Goal: Transaction & Acquisition: Purchase product/service

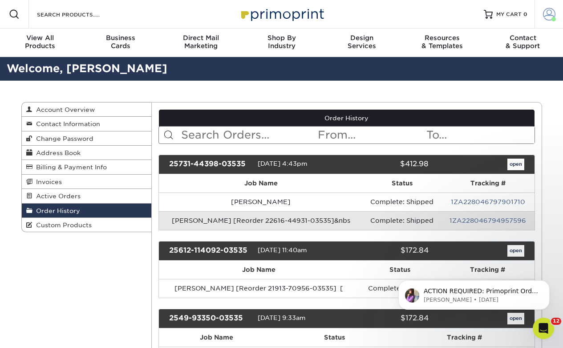
click at [411, 22] on link "Account" at bounding box center [549, 14] width 29 height 29
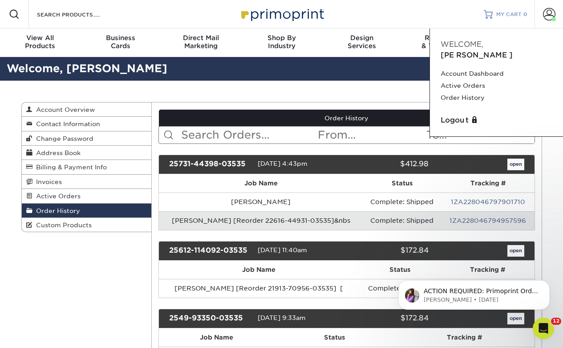
click at [411, 16] on span "MY CART" at bounding box center [509, 15] width 25 height 8
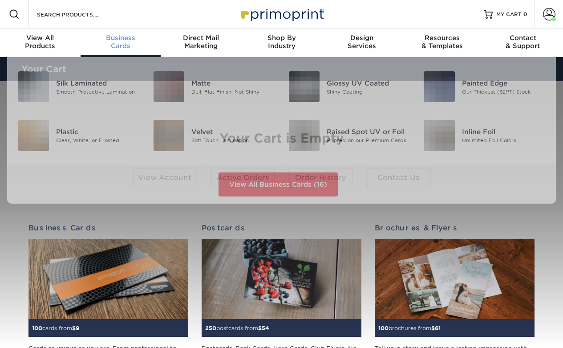
click at [123, 44] on div "Business Cards" at bounding box center [121, 42] width 81 height 16
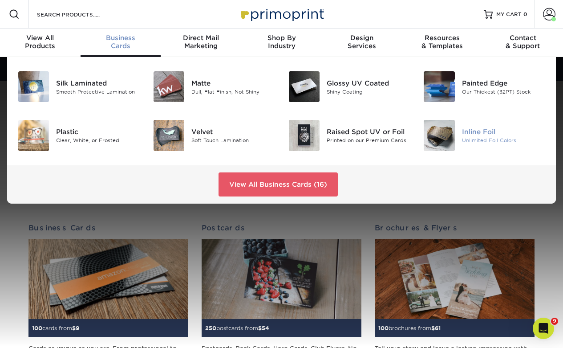
click at [445, 132] on img at bounding box center [439, 135] width 31 height 31
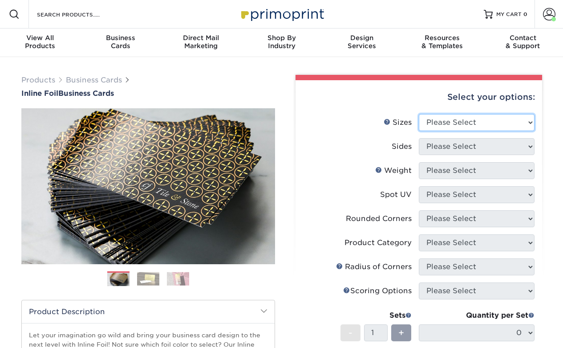
click at [445, 120] on select "Please Select 1.5" x 3.5" - Mini 1.75" x 3.5" - Mini 2" x 2" - Square 2" x 3" -…" at bounding box center [477, 122] width 116 height 17
select select "2.00x3.50"
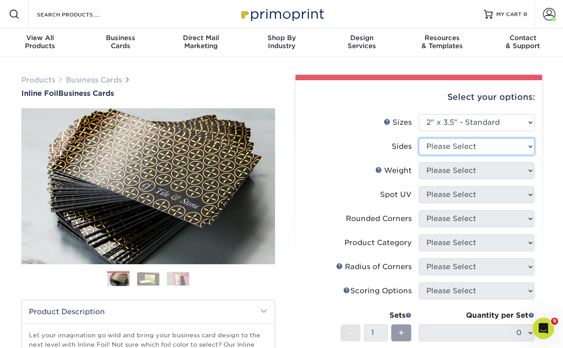
click at [452, 143] on select "Please Select Print Both Sides - Foil Back Only Print Both Sides - Foil Both Si…" at bounding box center [477, 146] width 116 height 17
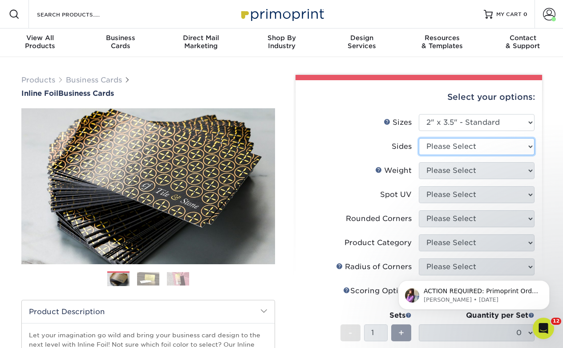
select select "34527644-b4fd-4ffb-9092-1318eefcd9d9"
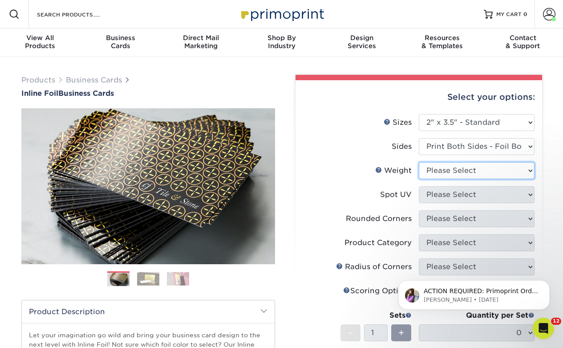
click at [452, 171] on select "Please Select 16PT" at bounding box center [477, 170] width 116 height 17
select select "16PT"
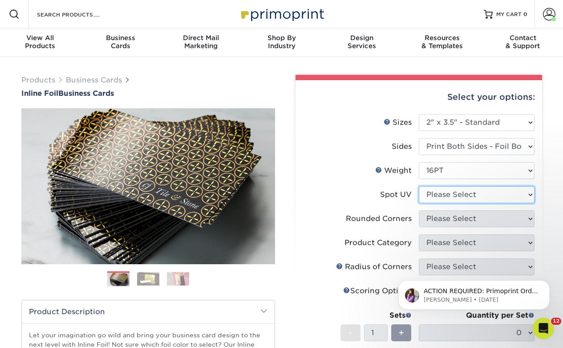
click at [446, 193] on select "Please Select No Spot UV Front and Back (Both Sides) Front Only Back Only" at bounding box center [477, 194] width 116 height 17
select select "0"
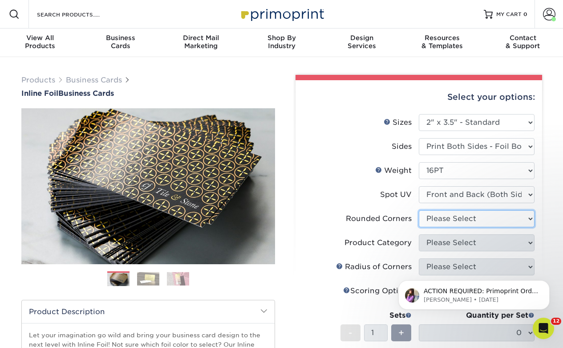
click at [446, 220] on select "Please Select Yes - Round 2 Corners Yes - Round 4 Corners No" at bounding box center [477, 218] width 116 height 17
select select "0"
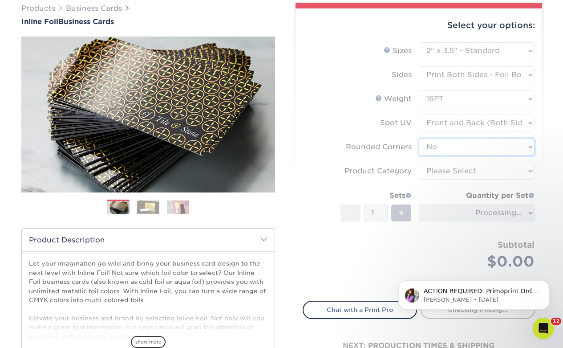
scroll to position [75, 0]
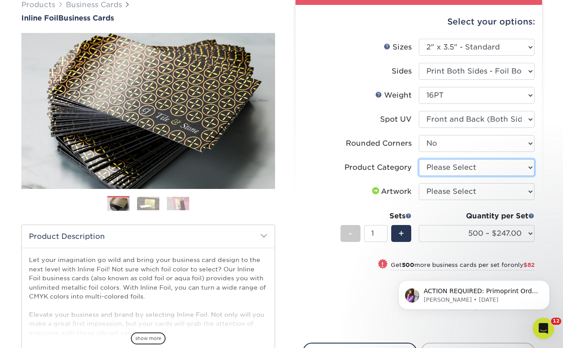
click at [440, 169] on select "Please Select Business Cards" at bounding box center [477, 167] width 116 height 17
select select "3b5148f1-0588-4f88-a218-97bcfdce65c1"
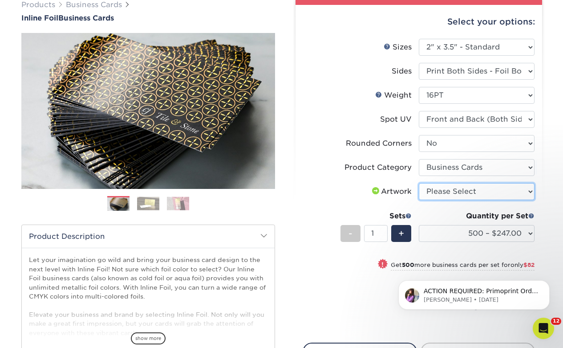
click at [438, 192] on select "Please Select I will upload files I need a design - $100" at bounding box center [477, 191] width 116 height 17
select select "upload"
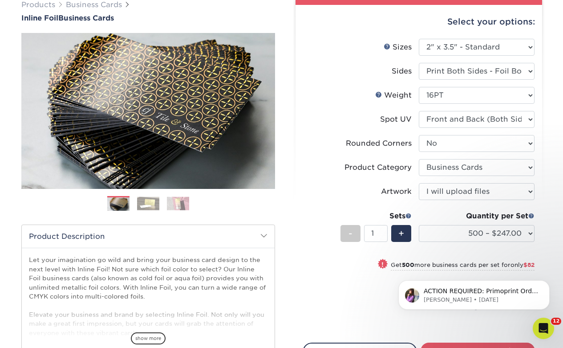
click at [465, 223] on div "Quantity per Set 500 – $247.00 1000 – $329.00 2500 – $618.00 5000 – $884.00 (Pr…" at bounding box center [477, 231] width 116 height 41
click at [465, 231] on select "500 – $247.00 1000 – $329.00 2500 – $618.00 5000 – $884.00" at bounding box center [477, 233] width 116 height 17
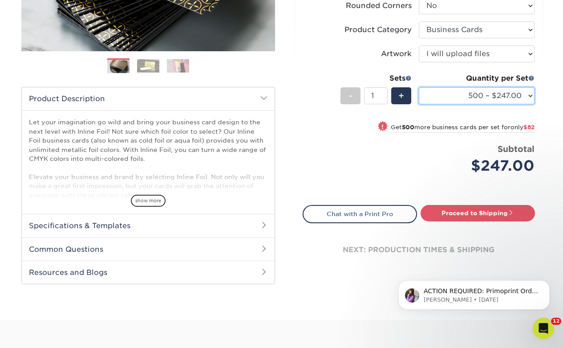
scroll to position [212, 0]
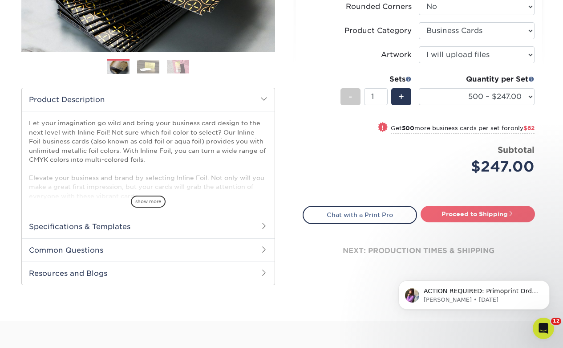
click at [465, 211] on link "Proceed to Shipping" at bounding box center [478, 214] width 114 height 16
type input "Set 1"
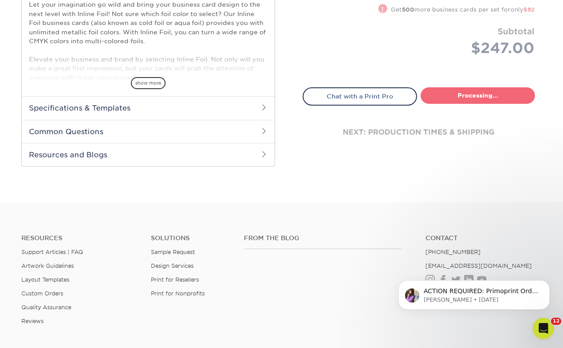
select select "cfd6dd33-ec58-4860-97ee-82685a2efcc3"
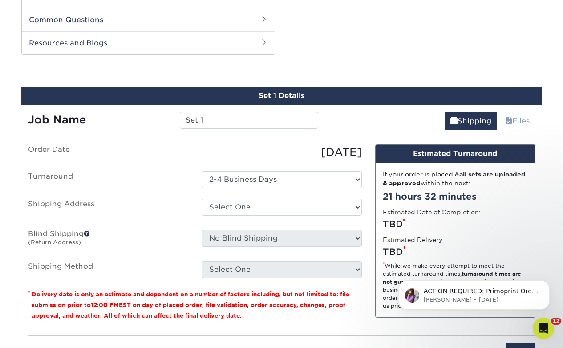
scroll to position [453, 0]
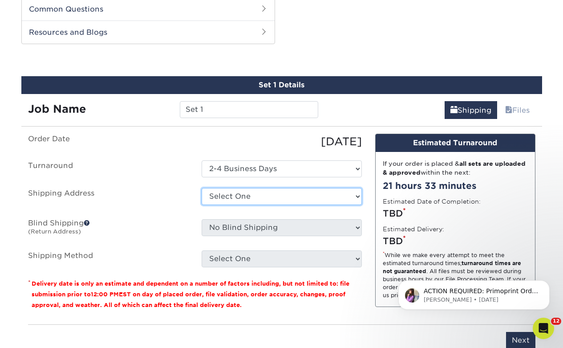
click at [222, 196] on select "Select One Bob Wowk Engage Media Juan Carlos -Chile Juan Carlos-Chile Made Bran…" at bounding box center [282, 196] width 160 height 17
click at [210, 198] on select "Select One Bob Wowk Engage Media Juan Carlos -Chile Juan Carlos-Chile Made Bran…" at bounding box center [282, 196] width 160 height 17
select select "newaddress"
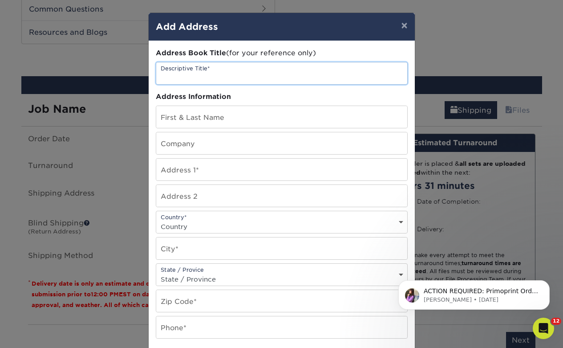
click at [227, 77] on input "text" at bounding box center [281, 73] width 251 height 22
type input "[PERSON_NAME] New Address"
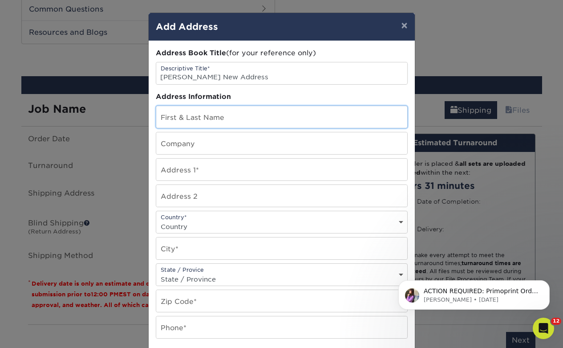
click at [235, 111] on input "text" at bounding box center [281, 117] width 251 height 22
type input "Teague Egan"
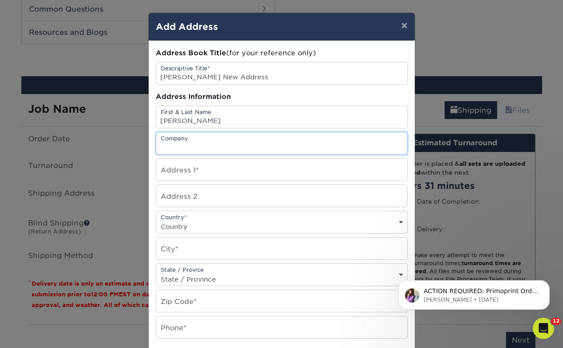
click at [220, 140] on input "text" at bounding box center [281, 143] width 251 height 22
type input "Final Frontier"
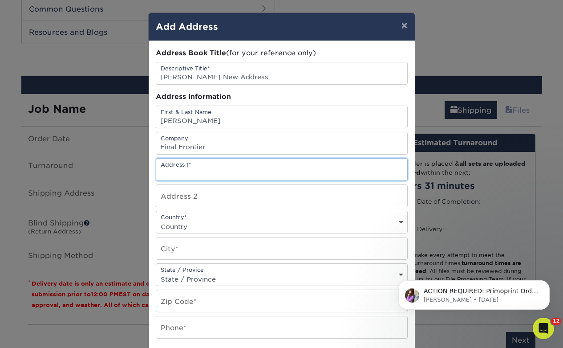
click at [192, 169] on input "text" at bounding box center [281, 170] width 251 height 22
paste input "[STREET_ADDRESS]"
type input "1012 Woodland Avenue"
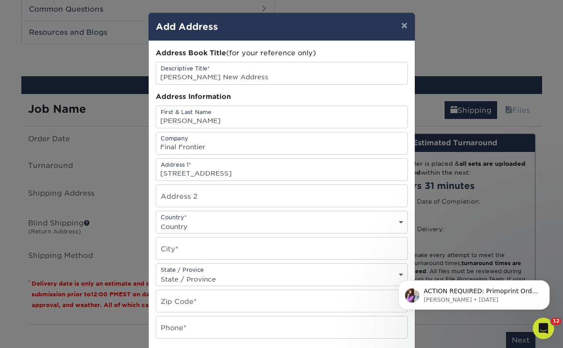
click at [189, 225] on select "Country United States Canada ----------------------------- Afghanistan Albania …" at bounding box center [281, 226] width 251 height 13
select select "US"
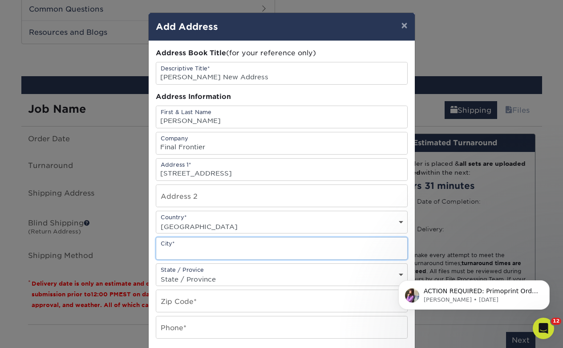
click at [186, 251] on input "text" at bounding box center [281, 248] width 251 height 22
type input "Austin"
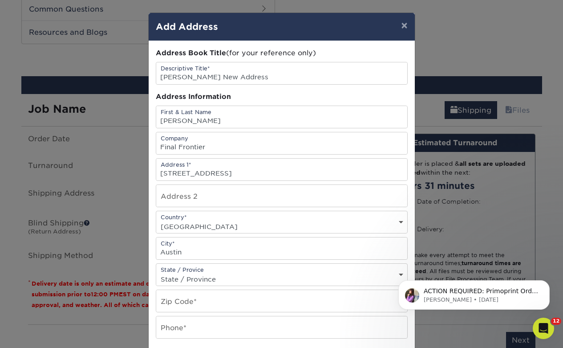
click at [222, 277] on select "State / Province Alabama Alaska Arizona Arkansas California Colorado Connecticu…" at bounding box center [281, 279] width 251 height 13
select select "TX"
click at [189, 299] on input "text" at bounding box center [281, 301] width 251 height 22
paste input "78704"
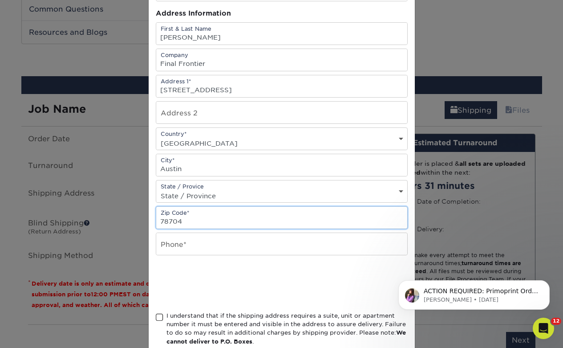
scroll to position [90, 0]
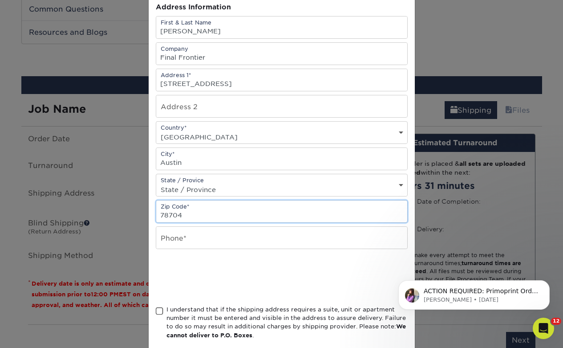
type input "78704"
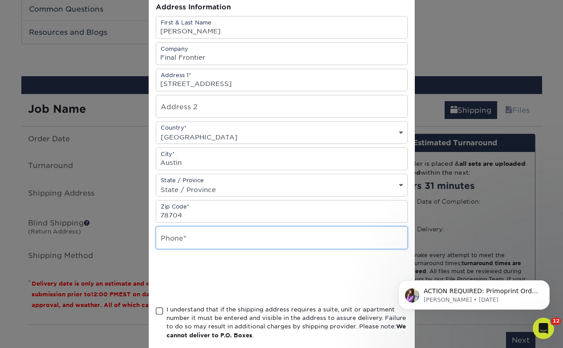
click at [202, 242] on input "text" at bounding box center [281, 238] width 251 height 22
paste input "954.854.0696"
click at [175, 242] on input "954.854.0696" at bounding box center [281, 238] width 251 height 22
click at [188, 241] on input "954854.0696" at bounding box center [281, 238] width 251 height 22
type input "9548540696"
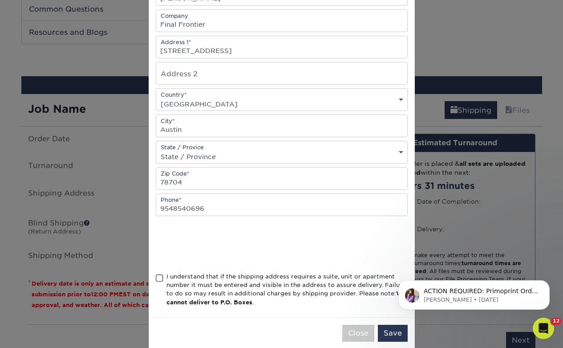
scroll to position [136, 0]
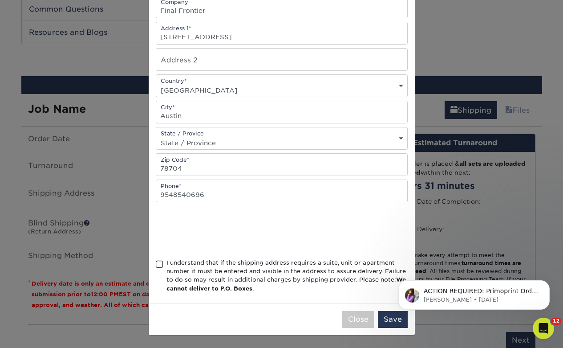
click at [163, 265] on span at bounding box center [160, 264] width 8 height 8
click at [0, 0] on input "I understand that if the shipping address requires a suite, unit or apartment n…" at bounding box center [0, 0] width 0 height 0
click html "ACTION REQUIRED: Primoprint Order 25731-44398-03535 Thank you for placing your …"
click at [383, 321] on button "Save" at bounding box center [393, 319] width 30 height 17
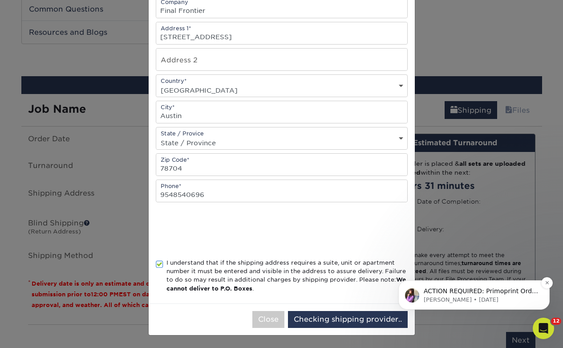
scroll to position [0, 0]
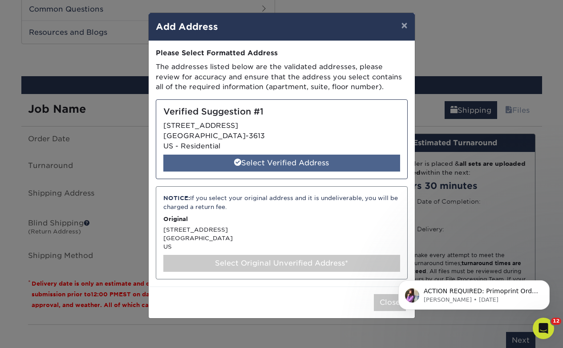
click at [340, 165] on div "Select Verified Address" at bounding box center [281, 163] width 237 height 17
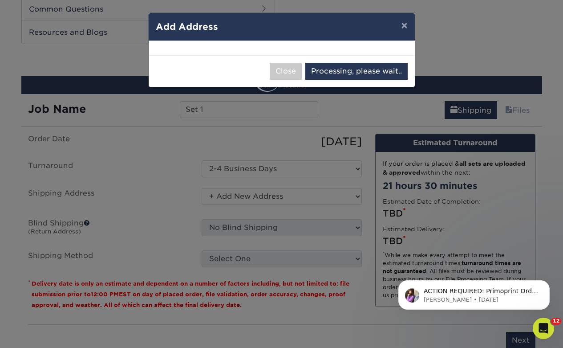
select select "284997"
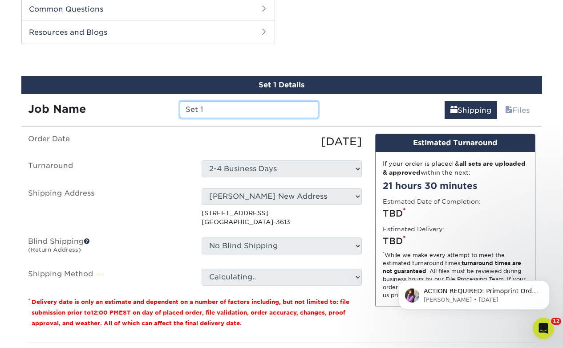
click at [265, 106] on input "Set 1" at bounding box center [249, 109] width 139 height 17
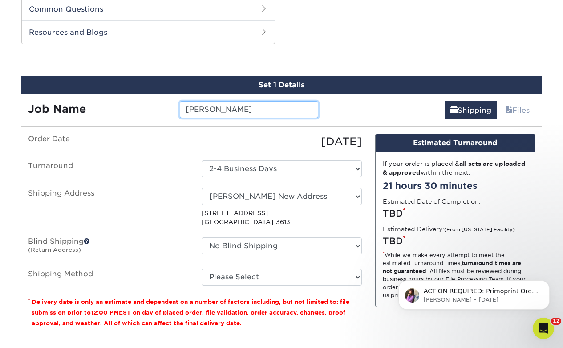
type input "Will Wilson"
click at [147, 151] on ul "Order Date 08/12/2025 Turnaround Select One 2-4 Business Days Shipping Address …" at bounding box center [195, 210] width 334 height 152
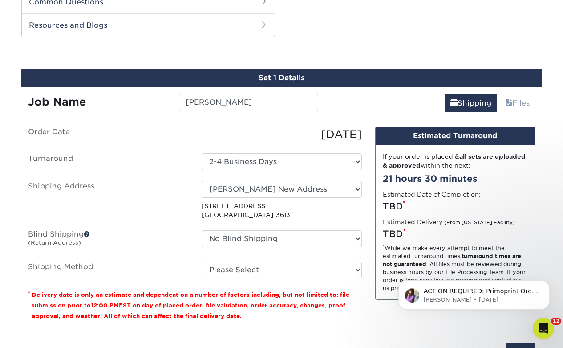
scroll to position [461, 0]
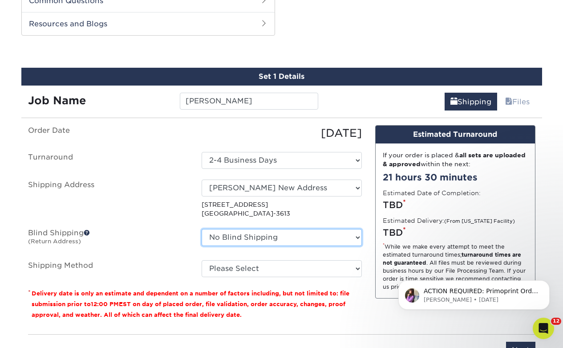
click at [250, 230] on select "No Blind Shipping Bob Wowk Engage Media Juan Carlos -Chile Juan Carlos-Chile Ma…" at bounding box center [282, 237] width 160 height 17
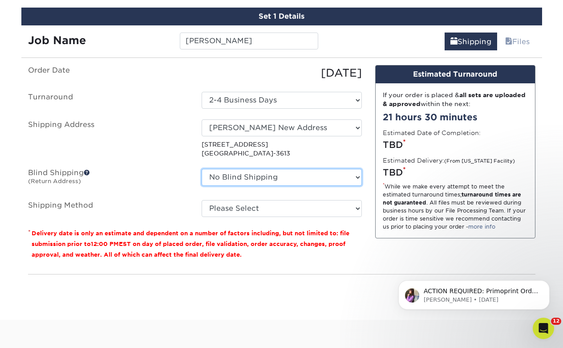
scroll to position [523, 0]
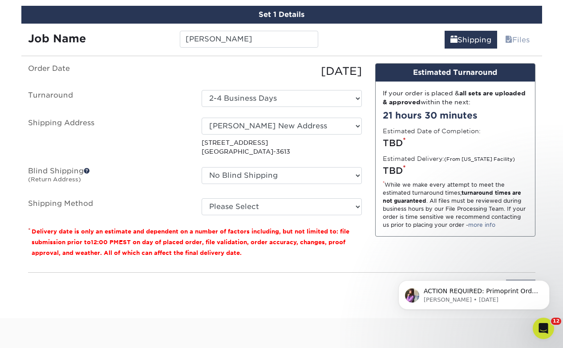
click at [247, 198] on div "Please Select Ground Shipping (+$8.96) 3 Day Shipping Service (+$20.25) 2 Day A…" at bounding box center [282, 206] width 174 height 17
click at [243, 204] on select "Please Select Ground Shipping (+$8.96) 3 Day Shipping Service (+$20.25) 2 Day A…" at bounding box center [282, 206] width 160 height 17
select select "02"
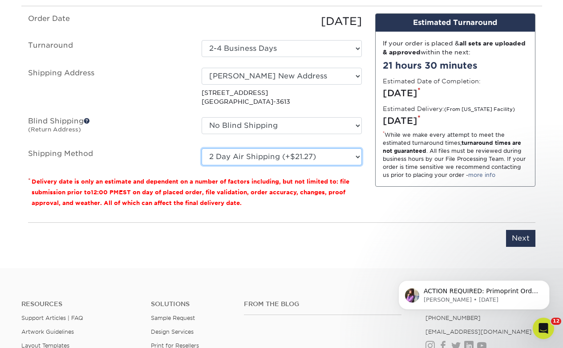
scroll to position [577, 0]
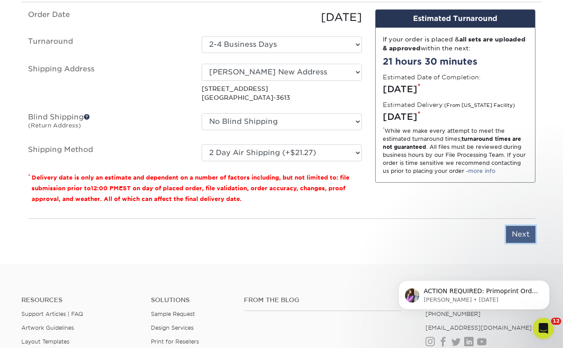
click at [521, 240] on input "Next" at bounding box center [520, 234] width 29 height 17
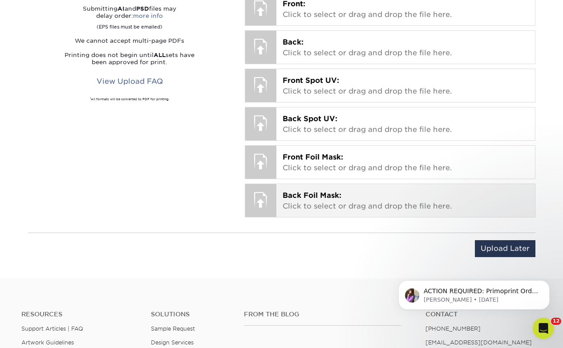
scroll to position [656, 0]
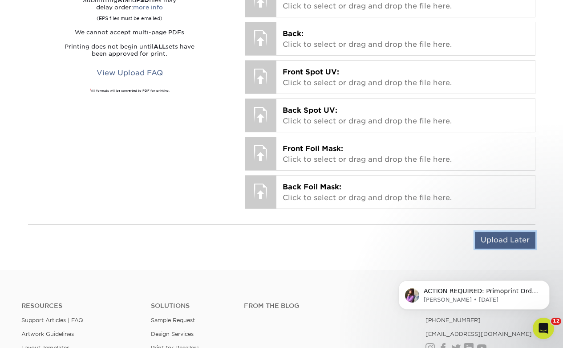
click at [517, 243] on input "Upload Later" at bounding box center [505, 240] width 61 height 17
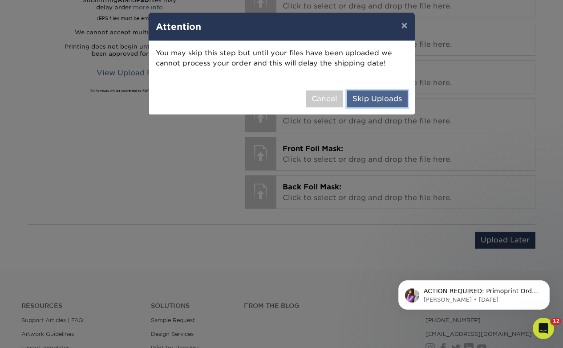
click at [375, 102] on button "Skip Uploads" at bounding box center [377, 98] width 61 height 17
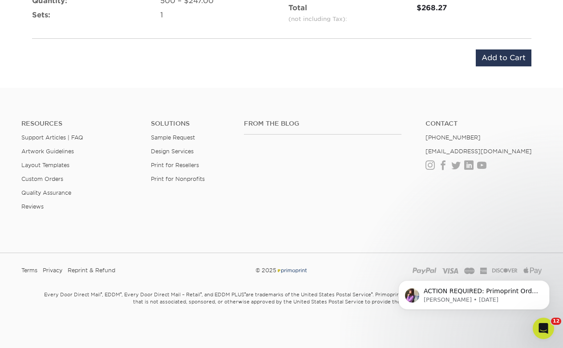
scroll to position [655, 0]
click at [453, 295] on p "ACTION REQUIRED: Primoprint Order 25731-44398-03535 Thank you for placing your …" at bounding box center [481, 291] width 115 height 9
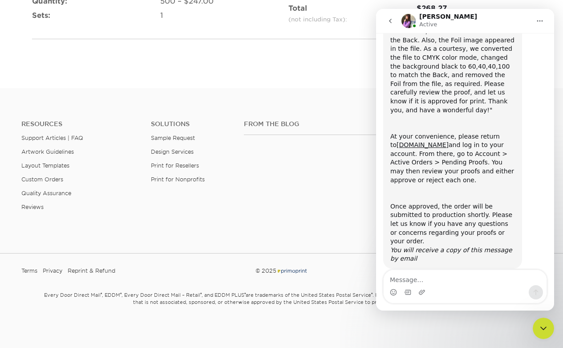
scroll to position [0, 0]
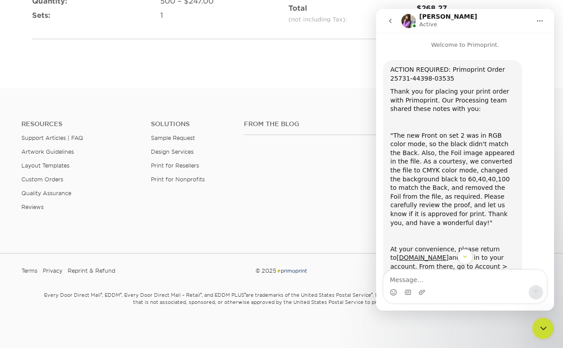
click at [537, 19] on icon "Home" at bounding box center [540, 20] width 7 height 7
click at [392, 22] on icon "go back" at bounding box center [390, 20] width 7 height 7
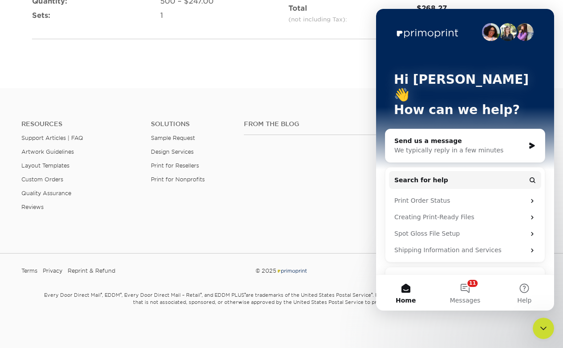
click at [323, 102] on div "Resources Support Articles | FAQ Artwork Guidelines Layout Templates Custom Ord…" at bounding box center [281, 172] width 563 height 147
click at [539, 328] on icon "Close Intercom Messenger" at bounding box center [543, 328] width 11 height 11
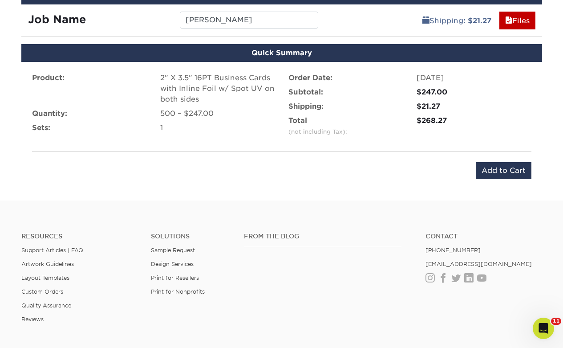
scroll to position [477, 0]
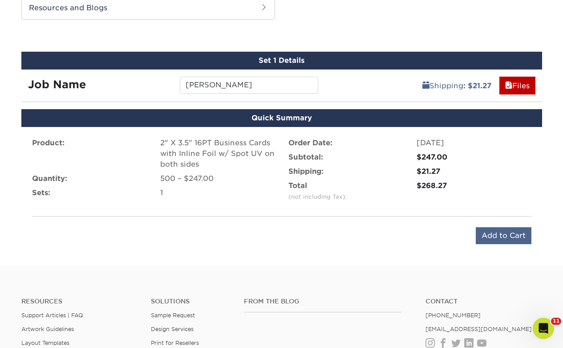
click at [488, 239] on input "Add to Cart" at bounding box center [504, 235] width 56 height 17
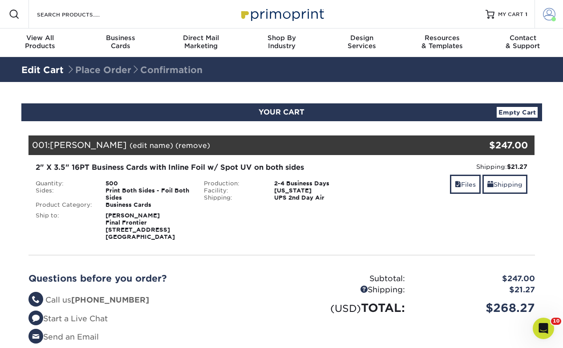
click at [544, 11] on span at bounding box center [549, 14] width 12 height 12
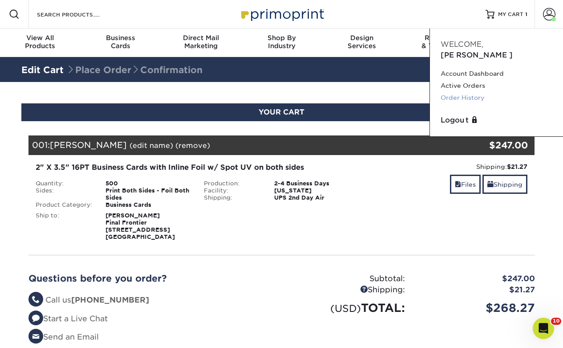
click at [466, 92] on link "Order History" at bounding box center [497, 98] width 112 height 12
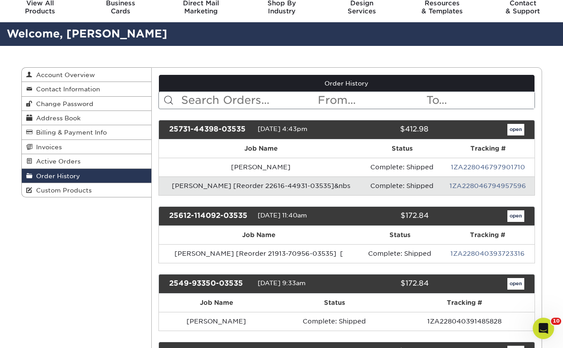
scroll to position [35, 0]
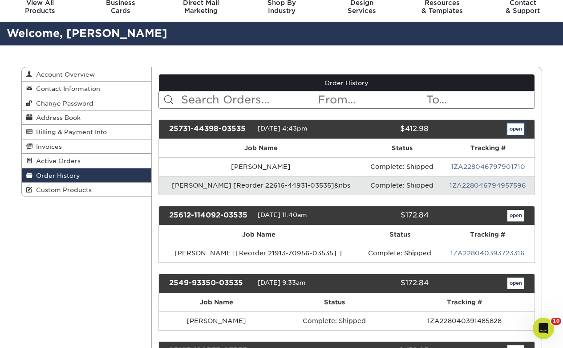
click at [512, 135] on link "open" at bounding box center [516, 129] width 17 height 12
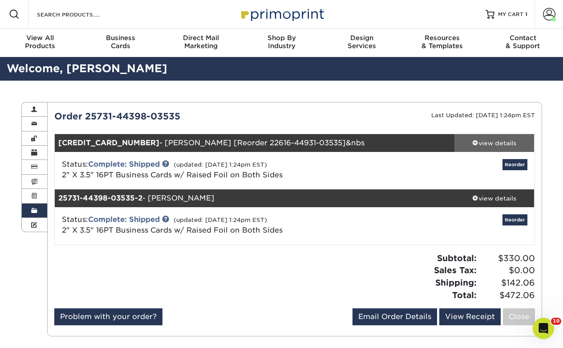
click at [479, 147] on div "view details" at bounding box center [495, 143] width 80 height 9
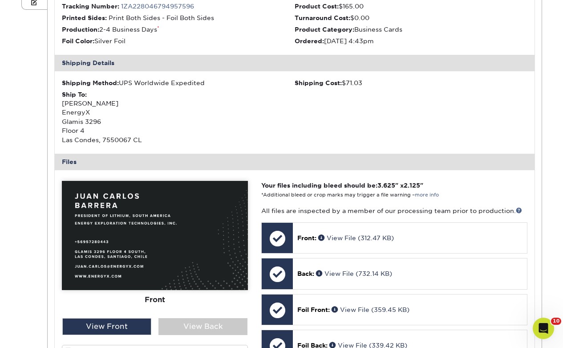
scroll to position [220, 0]
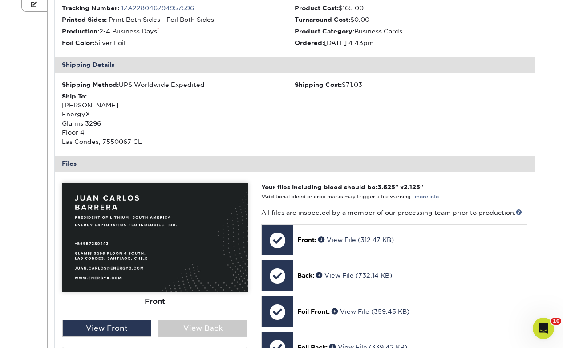
click at [538, 329] on icon "Open Intercom Messenger" at bounding box center [544, 328] width 15 height 15
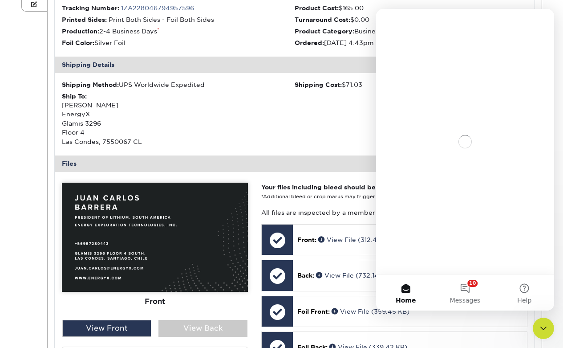
scroll to position [0, 0]
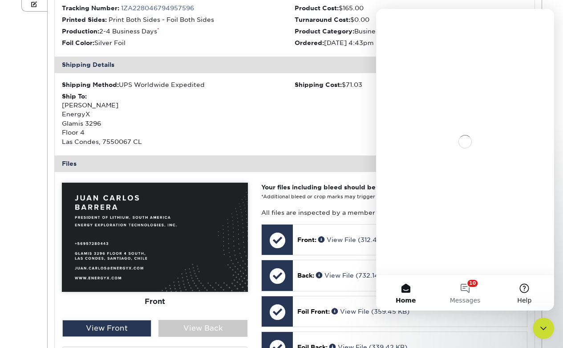
click at [519, 281] on button "Help" at bounding box center [524, 293] width 59 height 36
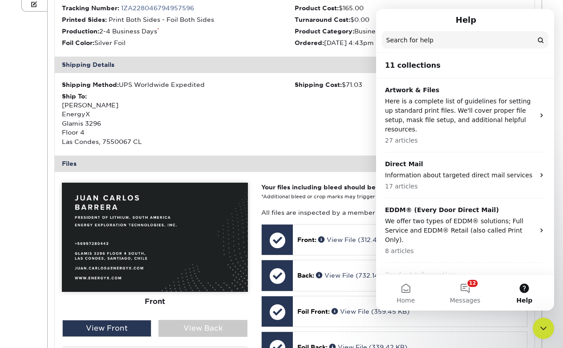
click at [473, 24] on h1 "Help" at bounding box center [466, 19] width 24 height 15
click at [436, 4] on li "Product Cost: $165.00" at bounding box center [411, 8] width 233 height 9
click at [464, 290] on button "12 Messages" at bounding box center [465, 293] width 59 height 36
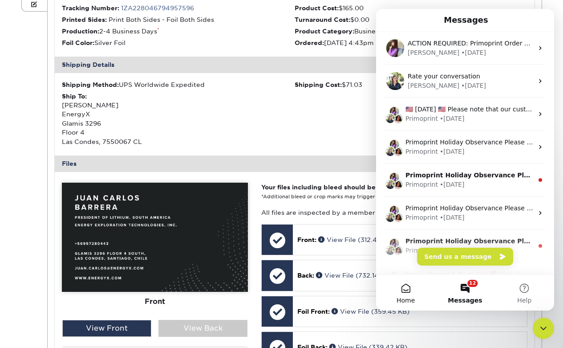
click at [405, 298] on span "Home" at bounding box center [406, 300] width 18 height 6
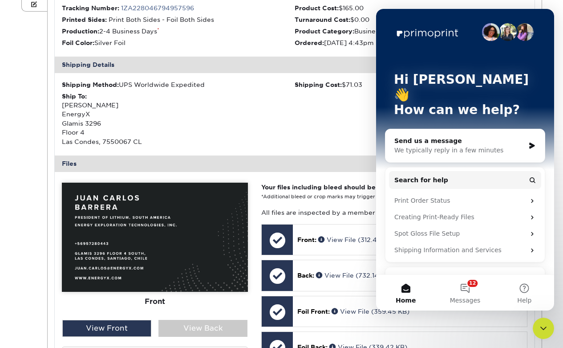
click at [542, 332] on icon "Close Intercom Messenger" at bounding box center [543, 328] width 11 height 11
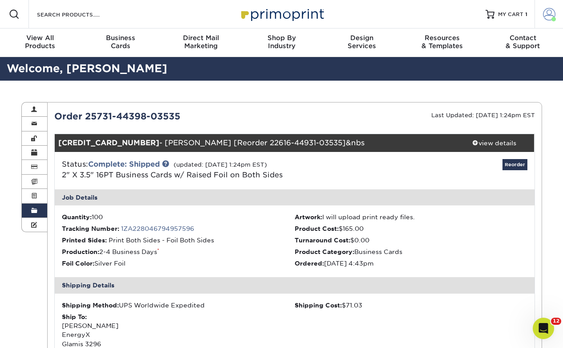
click at [551, 12] on span at bounding box center [549, 14] width 12 height 12
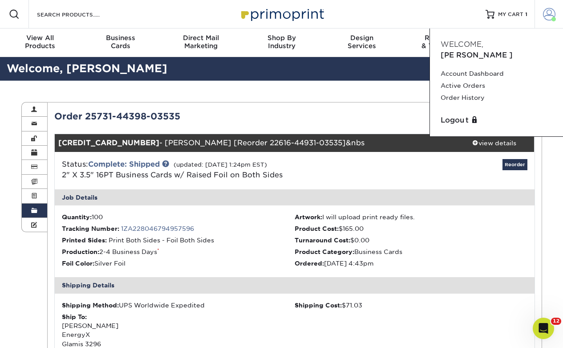
click at [551, 13] on span at bounding box center [549, 14] width 12 height 12
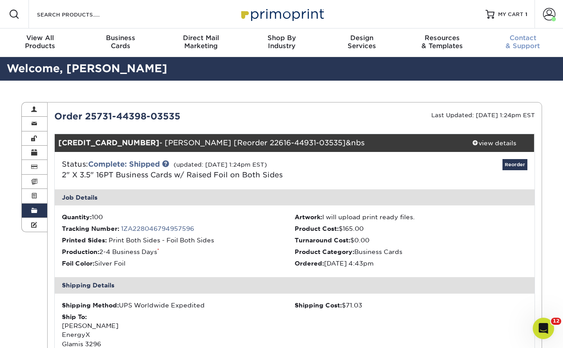
click at [518, 44] on div "Contact & Support" at bounding box center [523, 42] width 81 height 16
click at [549, 15] on span at bounding box center [549, 14] width 12 height 12
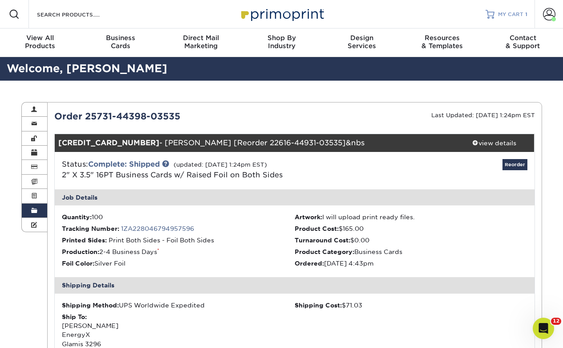
click at [513, 12] on span "MY CART" at bounding box center [510, 15] width 25 height 8
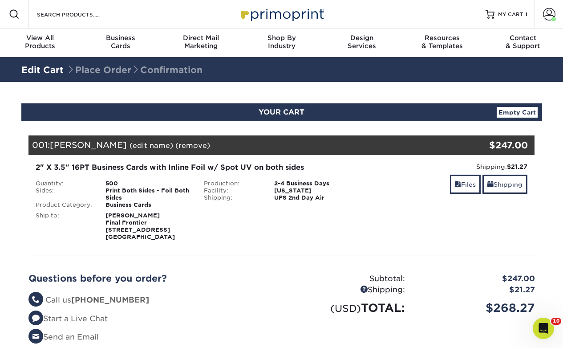
drag, startPoint x: 150, startPoint y: 167, endPoint x: 224, endPoint y: 167, distance: 74.4
click at [224, 167] on div "2" X 3.5" 16PT Business Cards with Inline Foil w/ Spot UV on both sides" at bounding box center [198, 167] width 324 height 11
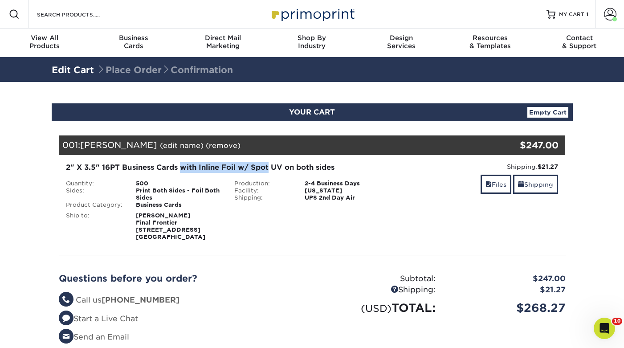
drag, startPoint x: 183, startPoint y: 164, endPoint x: 269, endPoint y: 167, distance: 86.9
click at [269, 167] on div "2" X 3.5" 16PT Business Cards with Inline Foil w/ Spot UV on both sides" at bounding box center [228, 167] width 324 height 11
click at [142, 183] on div "500" at bounding box center [178, 183] width 98 height 7
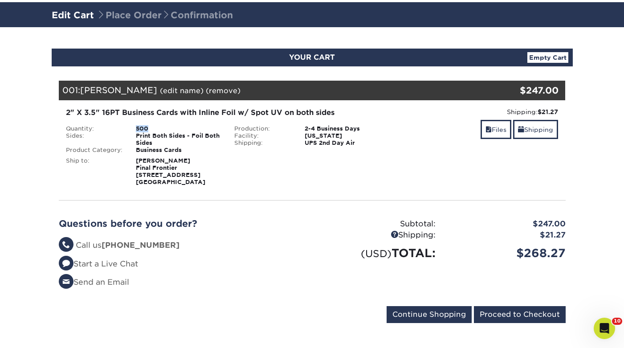
scroll to position [45, 0]
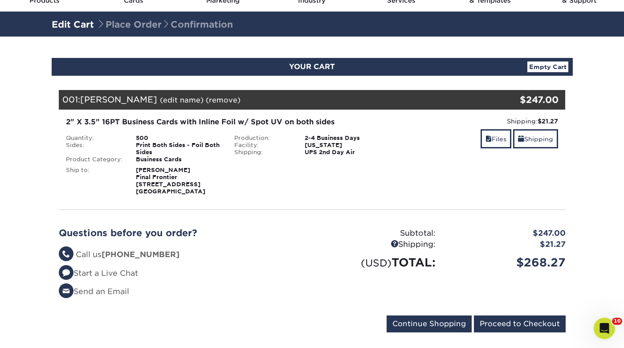
click at [143, 138] on div "500" at bounding box center [178, 138] width 98 height 7
click at [265, 189] on div "Blind Ship:" at bounding box center [312, 179] width 169 height 32
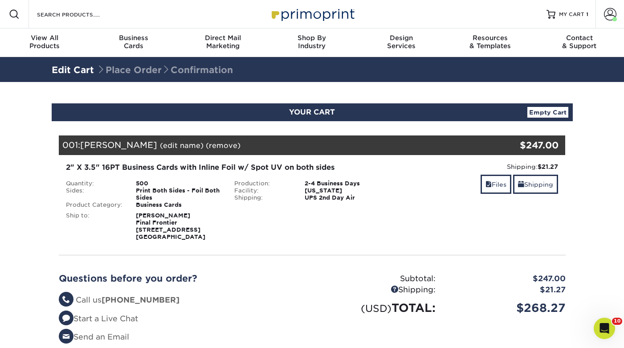
click at [142, 183] on div "500" at bounding box center [178, 183] width 98 height 7
click at [206, 163] on div "2" X 3.5" 16PT Business Cards with Inline Foil w/ Spot UV on both sides" at bounding box center [228, 167] width 324 height 11
drag, startPoint x: 215, startPoint y: 163, endPoint x: 293, endPoint y: 163, distance: 77.9
click at [293, 163] on div "2" X 3.5" 16PT Business Cards with Inline Foil w/ Spot UV on both sides" at bounding box center [228, 167] width 324 height 11
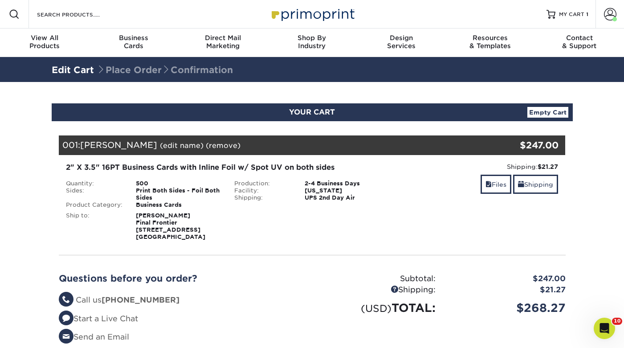
click at [452, 210] on div "Shipping: $21.27 Discount: - $0.00 Files Shipping" at bounding box center [480, 201] width 169 height 78
click at [563, 325] on icon "Open Intercom Messenger" at bounding box center [604, 328] width 15 height 15
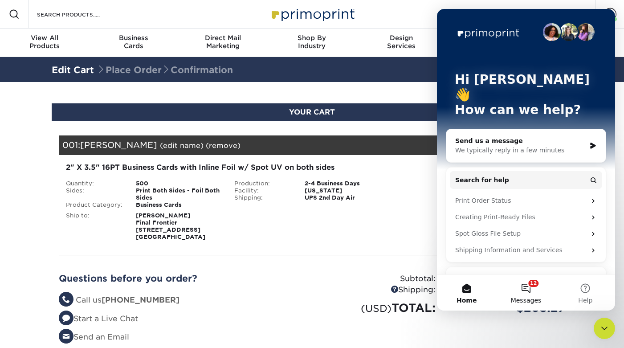
click at [532, 285] on button "12 Messages" at bounding box center [525, 293] width 59 height 36
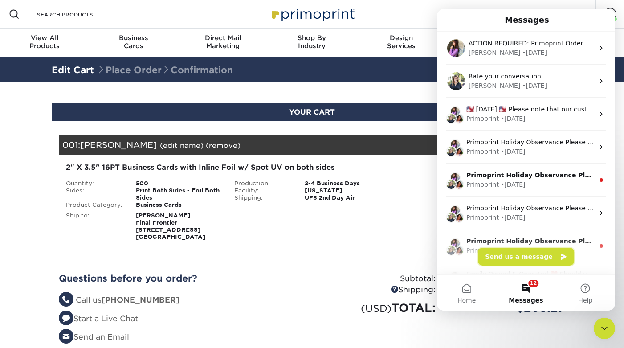
click at [525, 253] on button "Send us a message" at bounding box center [526, 257] width 96 height 18
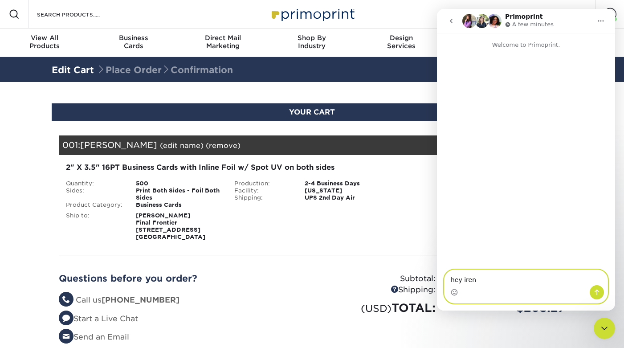
type textarea "hey irene"
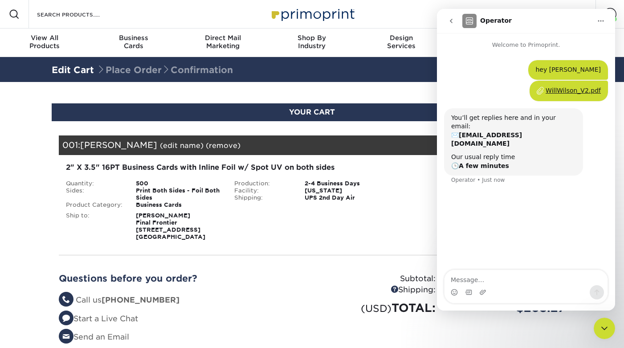
click at [151, 237] on strong "Teague Egan Final Frontier 1012 Woodland Ave Austin, TX 78704" at bounding box center [170, 226] width 69 height 28
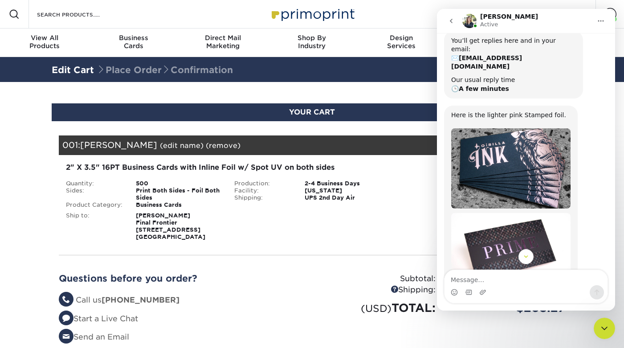
scroll to position [85, 0]
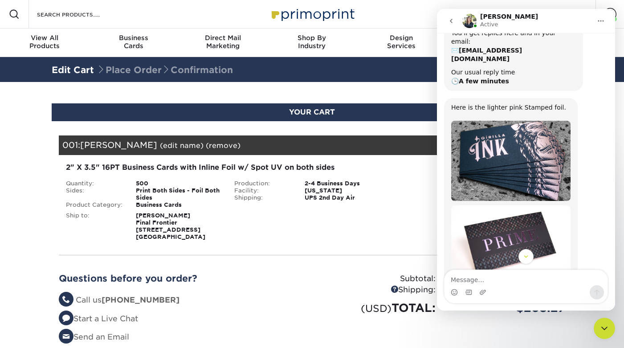
click at [518, 150] on img "Irene says…" at bounding box center [510, 161] width 119 height 80
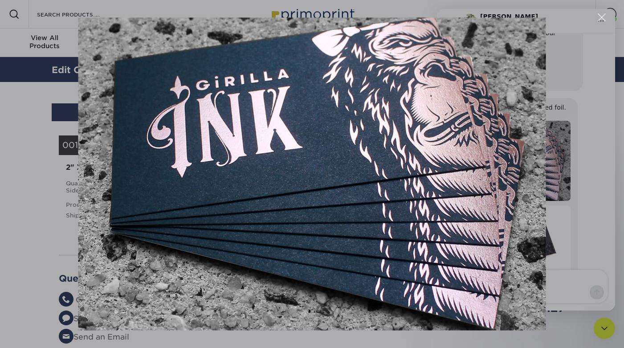
click at [563, 17] on div "Close" at bounding box center [602, 17] width 8 height 8
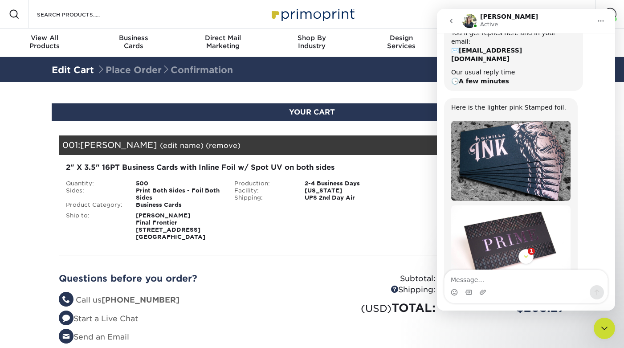
click at [495, 233] on img "Irene says…" at bounding box center [510, 242] width 119 height 74
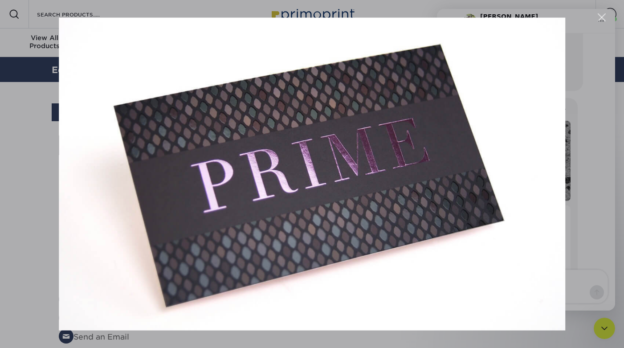
click at [563, 18] on div "Close" at bounding box center [602, 17] width 8 height 8
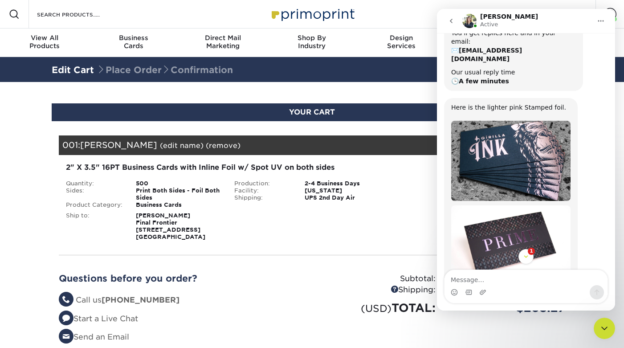
click at [510, 228] on img "Irene says…" at bounding box center [510, 242] width 119 height 74
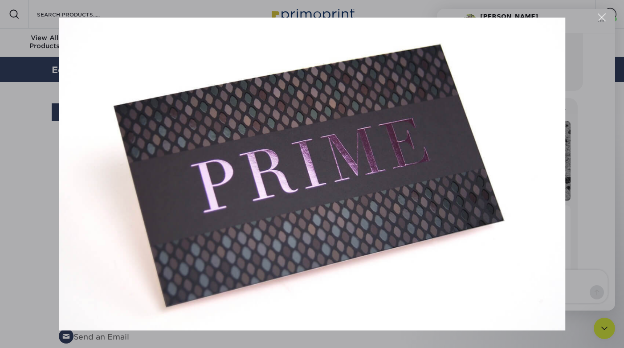
click at [563, 20] on div "Close" at bounding box center [602, 17] width 8 height 8
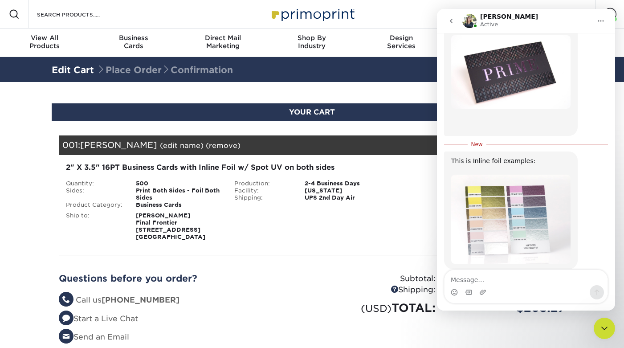
scroll to position [254, 0]
click at [539, 176] on img "Irene says…" at bounding box center [510, 219] width 119 height 89
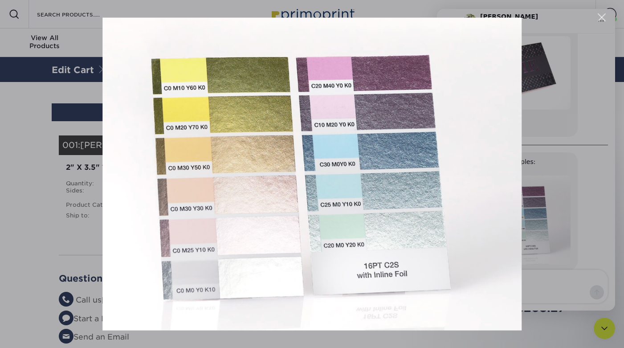
scroll to position [0, 0]
click at [563, 17] on div "Close" at bounding box center [602, 17] width 8 height 8
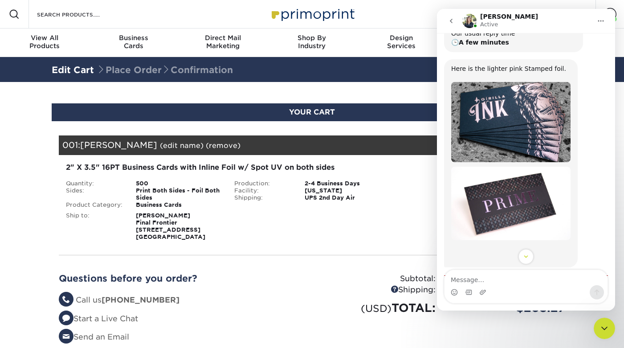
scroll to position [123, 0]
click at [495, 185] on img "Irene says…" at bounding box center [510, 204] width 119 height 74
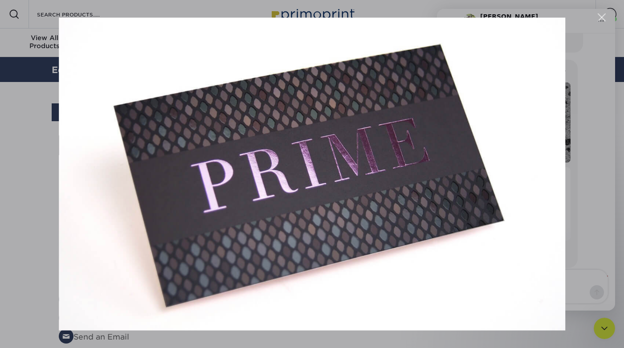
click at [563, 18] on div "Close" at bounding box center [602, 17] width 8 height 8
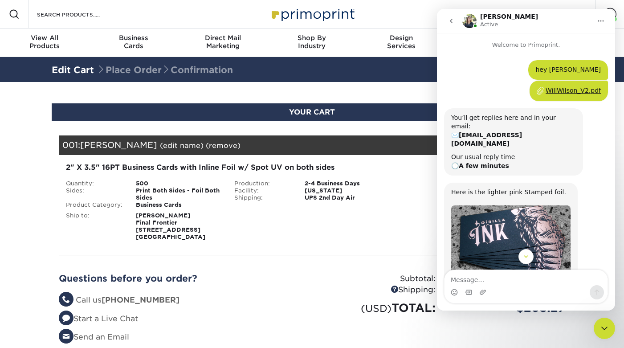
scroll to position [1, 0]
click at [559, 91] on div "WillWilson_V2.pdf" at bounding box center [573, 89] width 55 height 9
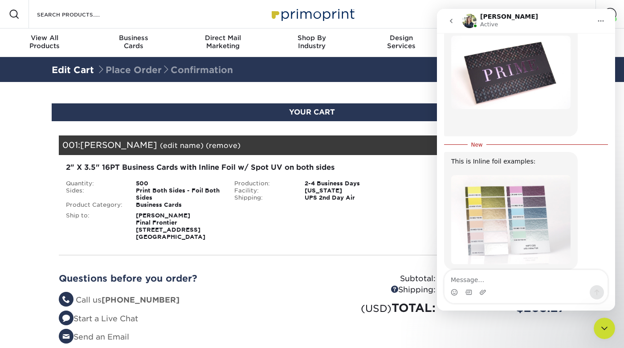
scroll to position [255, 0]
click at [258, 227] on div "Blind Ship:" at bounding box center [312, 224] width 169 height 32
click at [452, 20] on icon "go back" at bounding box center [451, 20] width 7 height 7
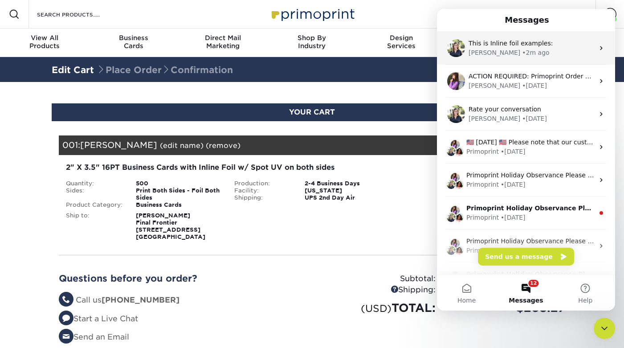
click at [537, 46] on span "This is Inline foil examples: ​" at bounding box center [512, 43] width 86 height 7
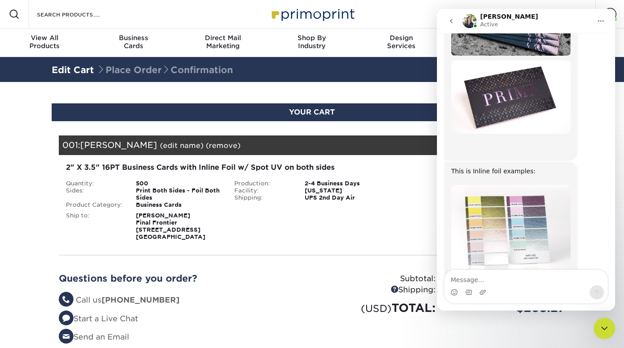
scroll to position [240, 0]
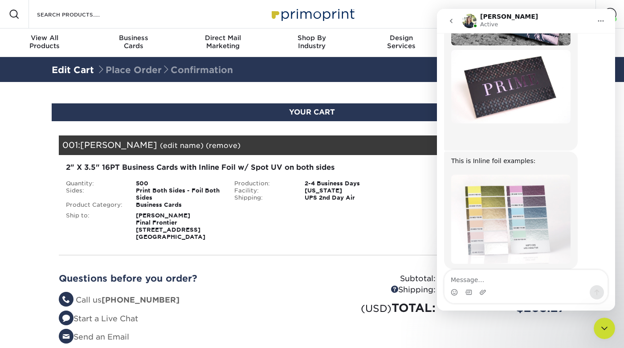
click at [319, 236] on div "Blind Ship:" at bounding box center [312, 224] width 169 height 32
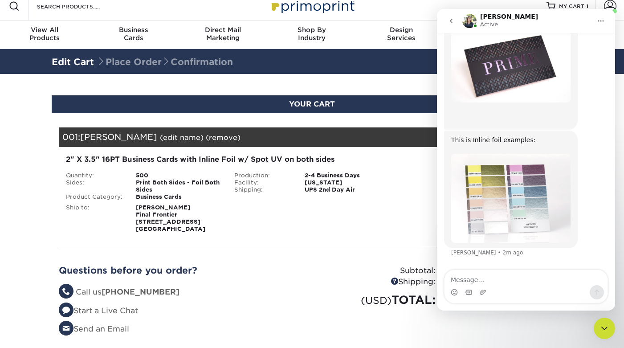
scroll to position [274, 0]
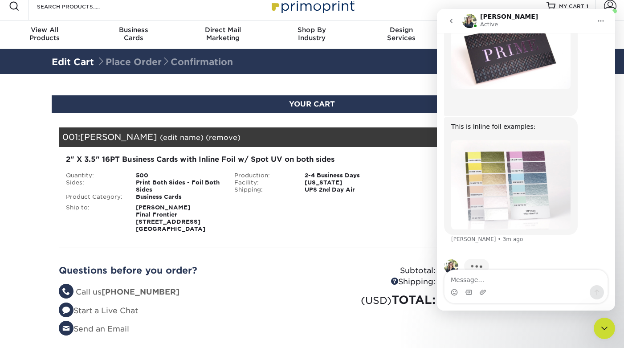
click at [402, 214] on div "Shipping: $21.27 Discount: - $0.00 Files Shipping" at bounding box center [480, 193] width 169 height 78
click at [449, 17] on button "go back" at bounding box center [451, 20] width 17 height 17
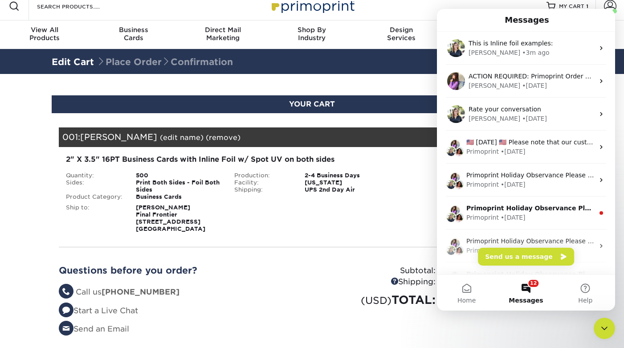
scroll to position [0, 0]
click at [339, 211] on div "Blind Ship:" at bounding box center [312, 216] width 169 height 32
click at [536, 18] on h1 "Messages" at bounding box center [527, 19] width 48 height 15
click at [563, 324] on icon "Close Intercom Messenger" at bounding box center [604, 328] width 11 height 11
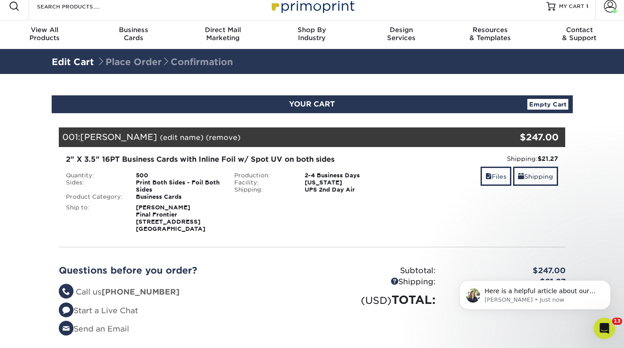
click at [317, 175] on div "2-4 Business Days" at bounding box center [347, 175] width 98 height 7
click at [311, 163] on div "2" X 3.5" 16PT Business Cards with Inline Foil w/ Spot UV on both sides" at bounding box center [228, 159] width 324 height 11
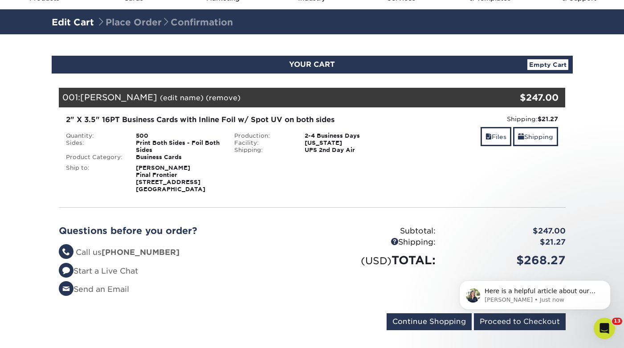
scroll to position [48, 0]
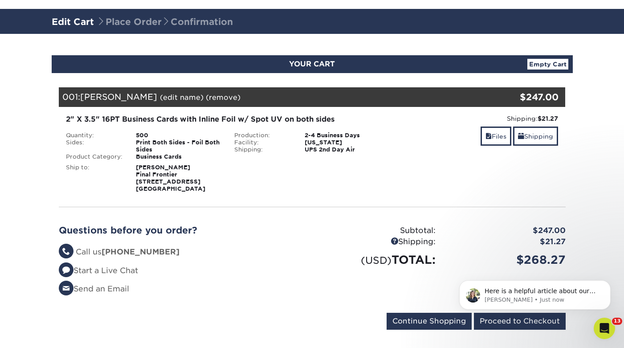
click at [555, 61] on link "Empty Cart" at bounding box center [547, 64] width 41 height 11
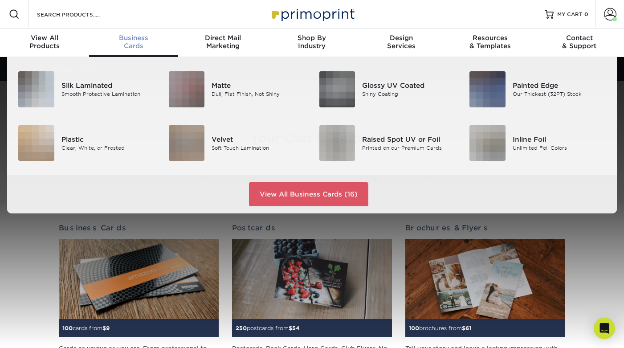
click at [143, 41] on span "Business" at bounding box center [133, 38] width 89 height 8
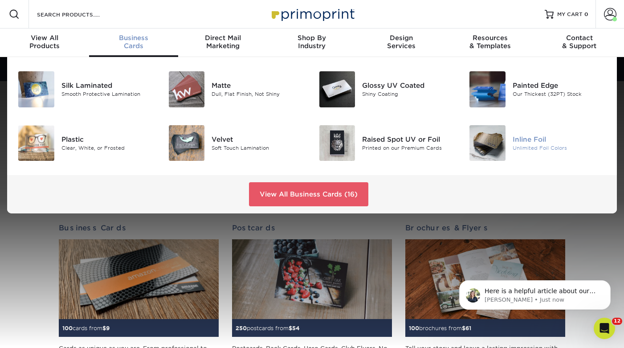
click at [498, 149] on img at bounding box center [487, 143] width 36 height 36
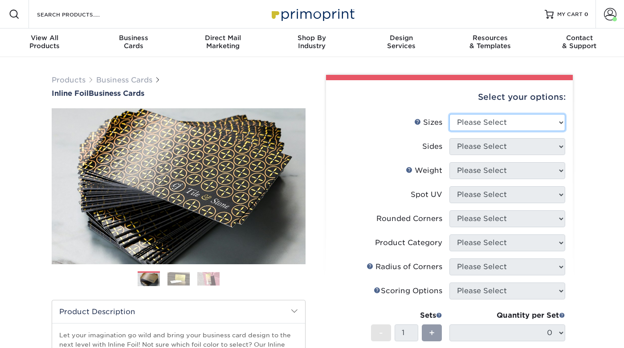
click at [480, 122] on select "Please Select 1.5" x 3.5" - Mini 1.75" x 3.5" - Mini 2" x 2" - Square 2" x 3" -…" at bounding box center [507, 122] width 116 height 17
select select "2.00x3.50"
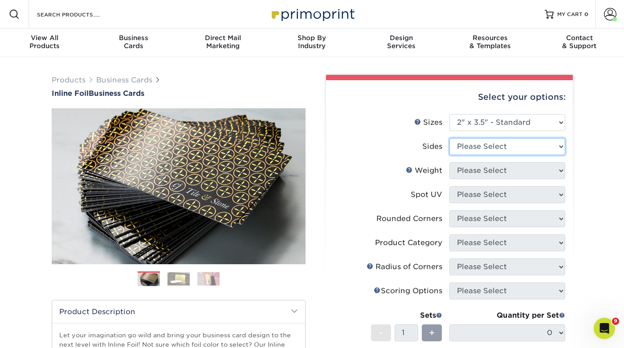
click at [488, 145] on select "Please Select Print Both Sides - Foil Back Only Print Both Sides - Foil Both Si…" at bounding box center [507, 146] width 116 height 17
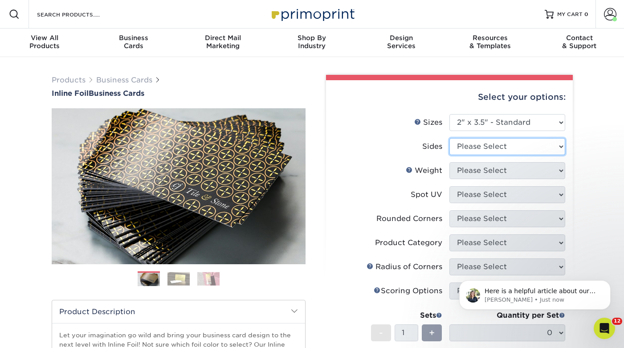
select select "34527644-b4fd-4ffb-9092-1318eefcd9d9"
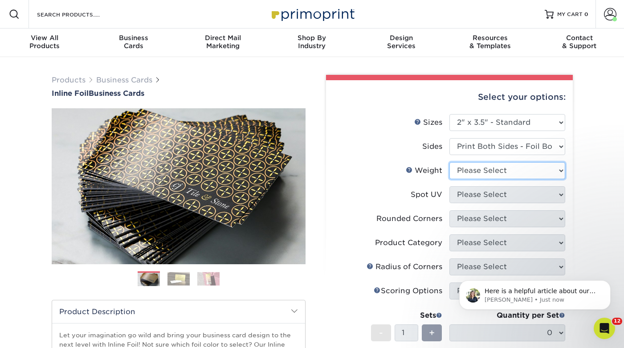
click at [472, 171] on select "Please Select 16PT" at bounding box center [507, 170] width 116 height 17
select select "16PT"
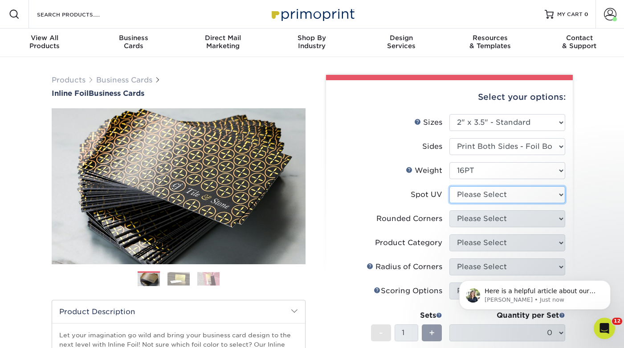
click at [469, 190] on select "Please Select No Spot UV Front and Back (Both Sides) Front Only Back Only" at bounding box center [507, 194] width 116 height 17
select select "1"
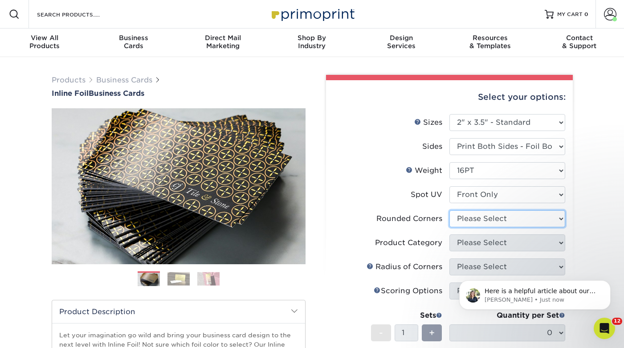
click at [470, 221] on select "Please Select Yes - Round 2 Corners Yes - Round 4 Corners No" at bounding box center [507, 218] width 116 height 17
select select "0"
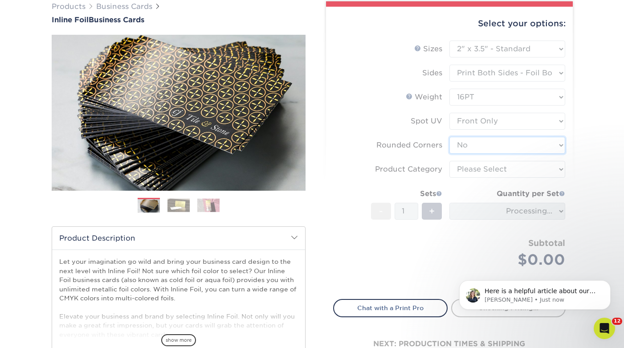
scroll to position [73, 0]
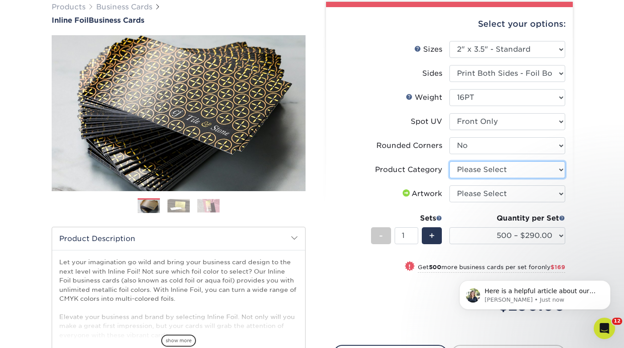
click at [475, 171] on select "Please Select Business Cards" at bounding box center [507, 169] width 116 height 17
select select "3b5148f1-0588-4f88-a218-97bcfdce65c1"
click at [472, 194] on select "Please Select I will upload files I need a design - $100" at bounding box center [507, 193] width 116 height 17
select select "upload"
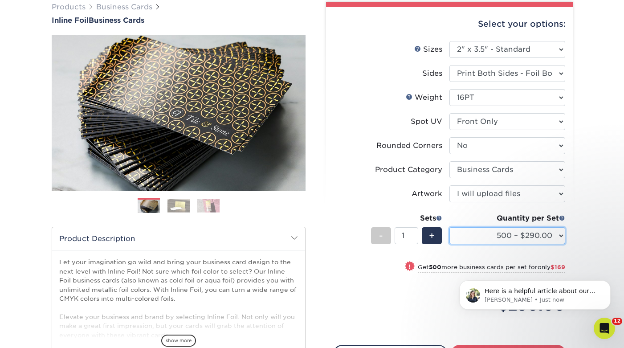
click at [502, 233] on select "500 – $290.00 1000 – $459.00 2500 – $725.00 5000 – $1111.00" at bounding box center [507, 235] width 116 height 17
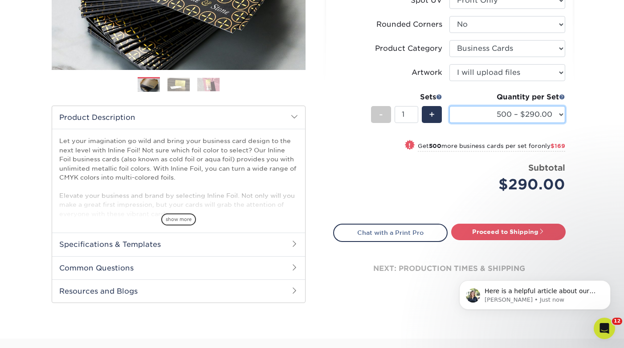
scroll to position [208, 0]
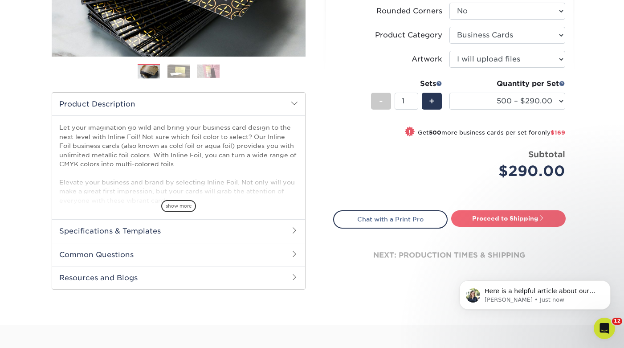
click at [513, 218] on link "Proceed to Shipping" at bounding box center [508, 218] width 114 height 16
type input "Set 1"
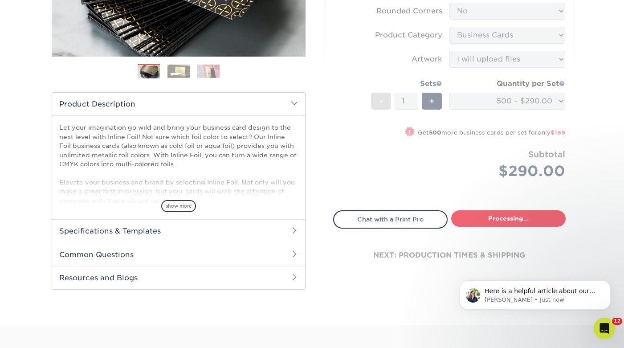
select select "66de0403-aabd-4a69-88f7-86898fc93a17"
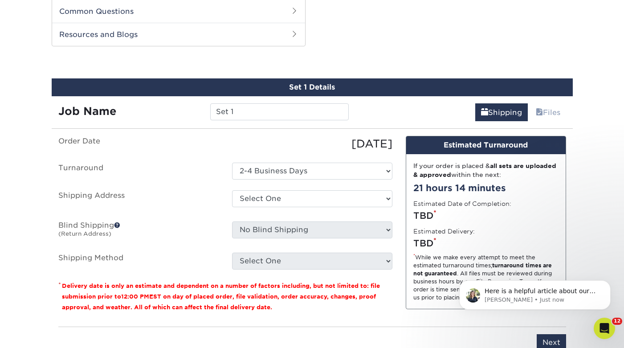
scroll to position [453, 0]
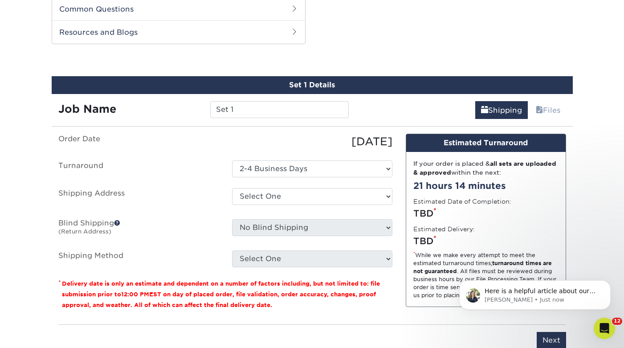
click at [253, 93] on div "Set 1 Details" at bounding box center [312, 85] width 521 height 18
click at [245, 117] on input "Set 1" at bounding box center [279, 109] width 139 height 17
type input "Will Wilson"
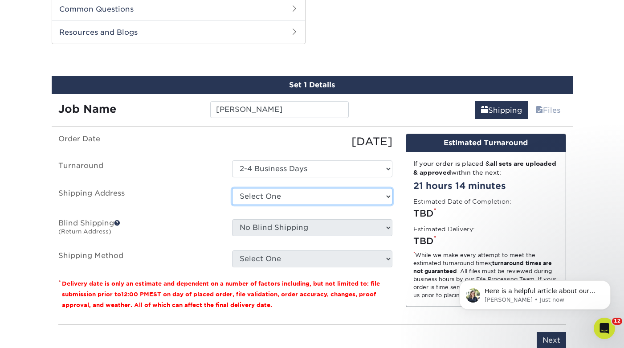
click at [260, 195] on select "Select One Bob Wowk Engage Media Juan Carlos -Chile Juan Carlos-Chile Made Bran…" at bounding box center [312, 196] width 160 height 17
select select "284997"
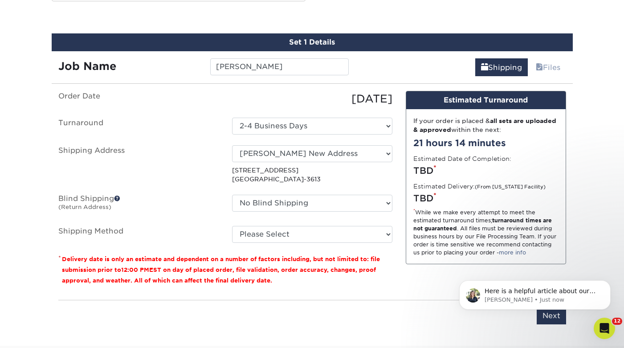
scroll to position [567, 0]
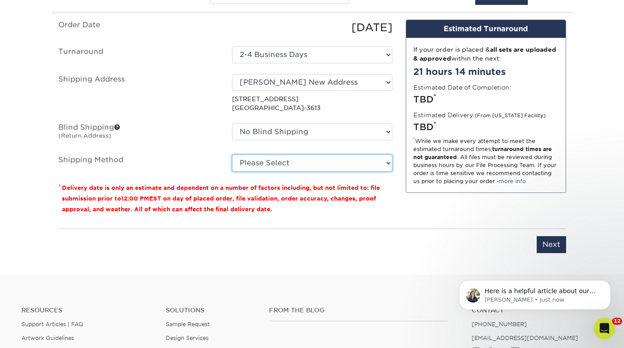
click at [256, 163] on select "Please Select Ground Shipping (+$8.96) 3 Day Shipping Service (+$20.25) 2 Day A…" at bounding box center [312, 163] width 160 height 17
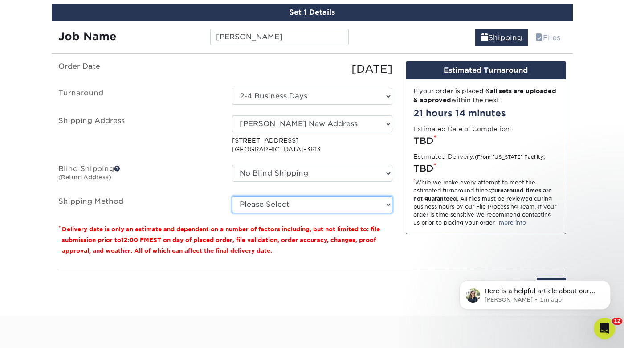
scroll to position [526, 0]
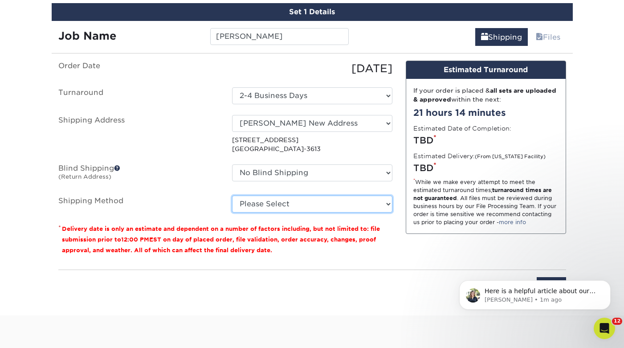
click at [271, 209] on select "Please Select Ground Shipping (+$8.96) 3 Day Shipping Service (+$20.25) 2 Day A…" at bounding box center [312, 204] width 160 height 17
select select "02"
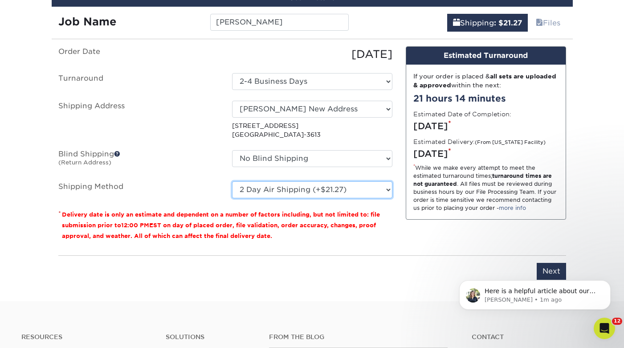
scroll to position [538, 0]
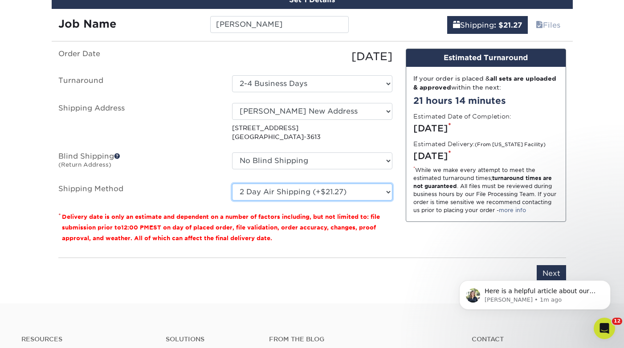
click at [283, 192] on select "Please Select Ground Shipping (+$8.96) 3 Day Shipping Service (+$20.25) 2 Day A…" at bounding box center [312, 192] width 160 height 17
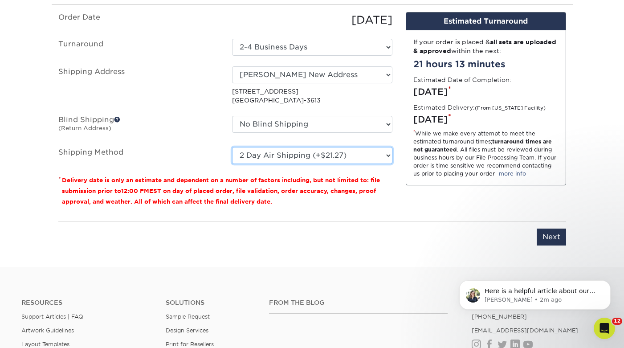
scroll to position [582, 0]
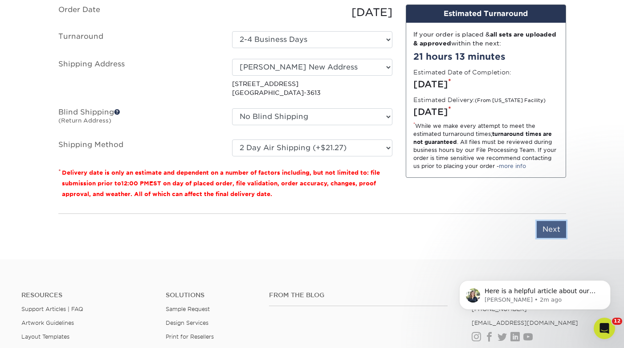
click at [551, 225] on input "Next" at bounding box center [551, 229] width 29 height 17
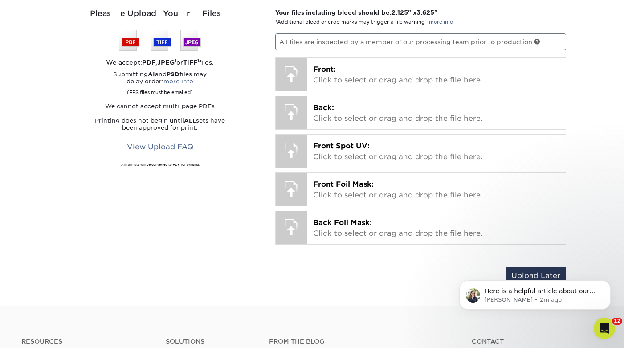
click at [533, 268] on body "Here is a helpful article about our Inline foil ​ ​ Irene • 2m ago" at bounding box center [534, 292] width 171 height 55
click at [530, 275] on body "Here is a helpful article about our Inline foil ​ ​ Irene • 2m ago" at bounding box center [534, 292] width 171 height 55
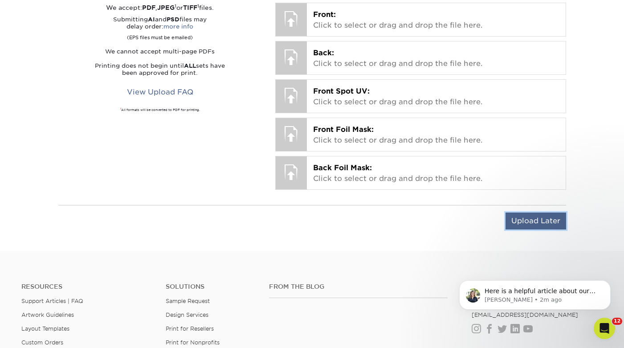
click at [533, 218] on input "Upload Later" at bounding box center [536, 220] width 61 height 17
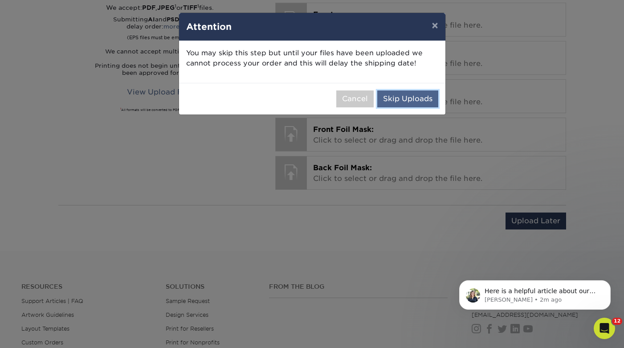
click at [419, 96] on button "Skip Uploads" at bounding box center [407, 98] width 61 height 17
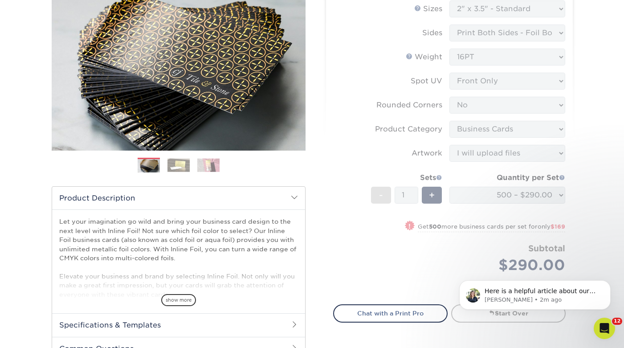
scroll to position [0, 0]
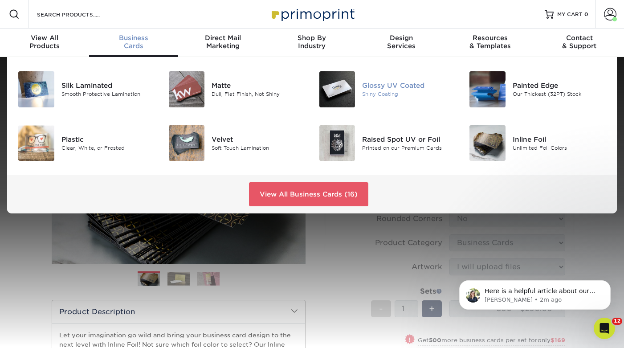
click at [365, 84] on div "Glossy UV Coated" at bounding box center [409, 86] width 94 height 10
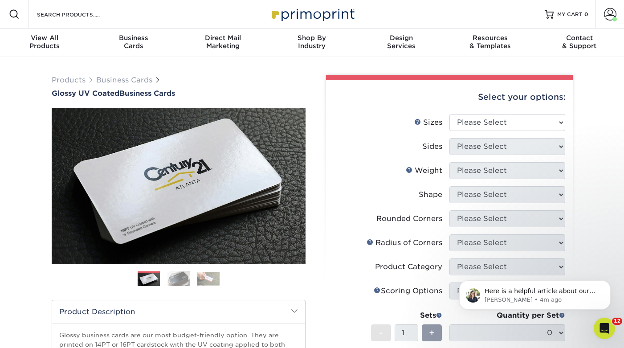
click at [603, 331] on icon "Open Intercom Messenger" at bounding box center [604, 328] width 15 height 15
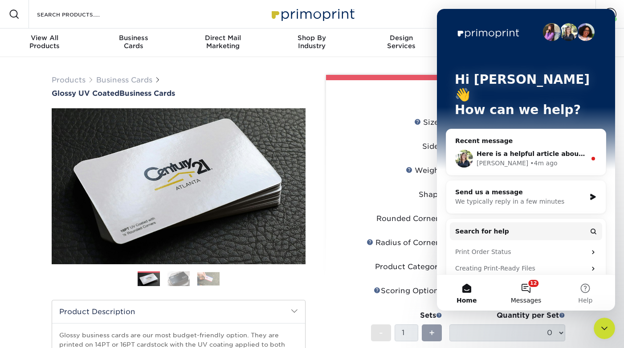
click at [528, 290] on button "12 Messages" at bounding box center [525, 293] width 59 height 36
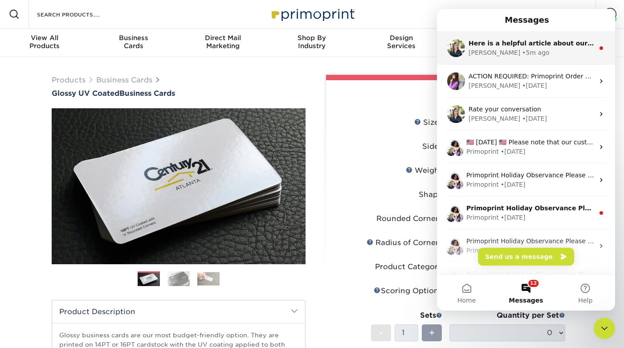
click at [524, 40] on span "Here is a helpful article about our Inline foil ​ ​" at bounding box center [548, 43] width 159 height 7
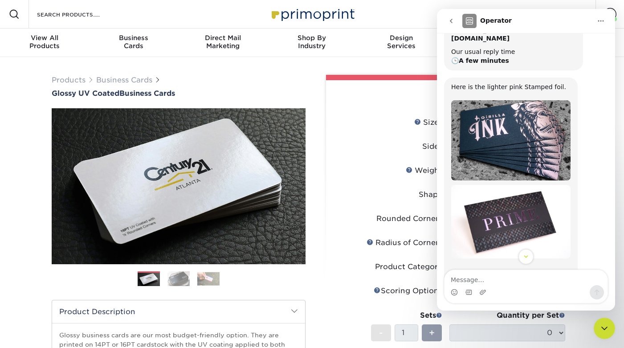
scroll to position [337, 0]
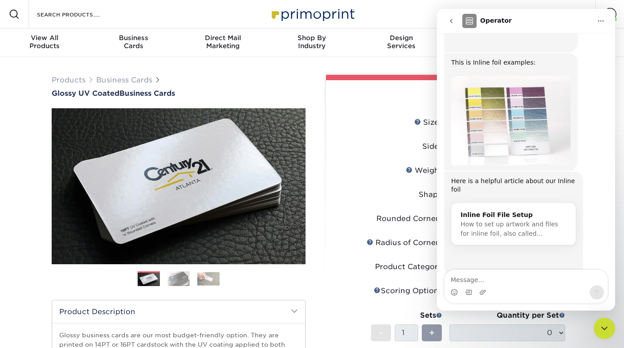
click at [526, 210] on div "Inline Foil File Setup" at bounding box center [514, 214] width 106 height 9
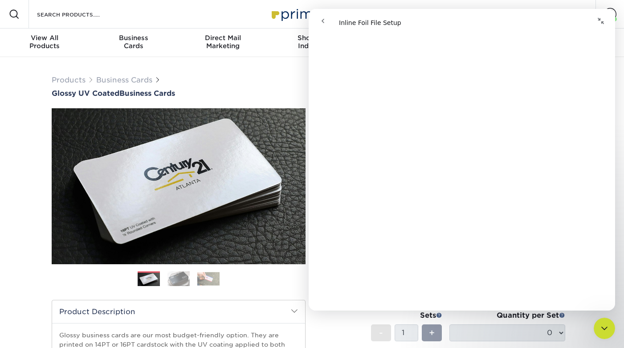
scroll to position [0, 0]
click at [317, 20] on button "go back" at bounding box center [322, 20] width 17 height 17
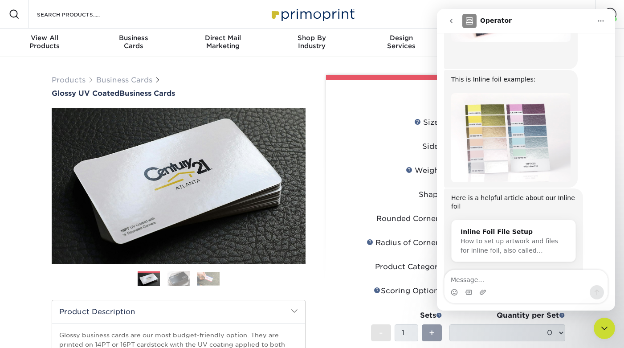
scroll to position [337, 0]
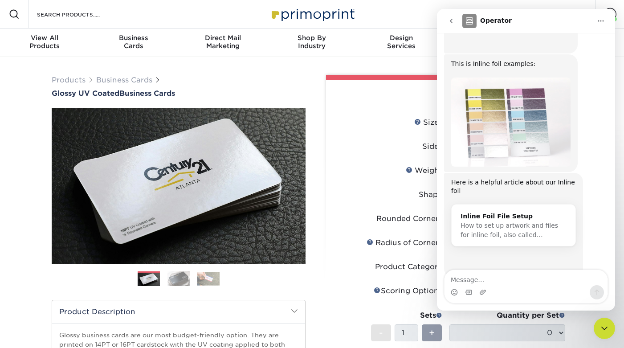
click at [522, 178] on div "Here is a helpful article about our Inline foil ​" at bounding box center [513, 191] width 125 height 26
click at [520, 204] on div "Inline Foil File Setup How to set up artwork and files for inline foil, also ca…" at bounding box center [514, 225] width 124 height 42
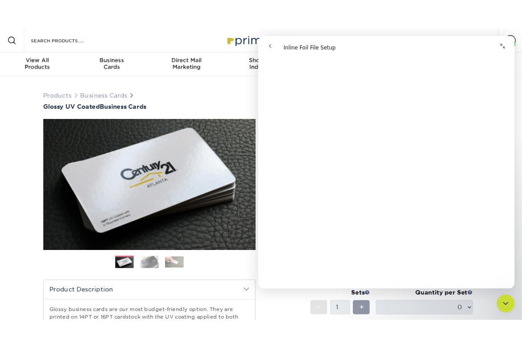
scroll to position [779, 0]
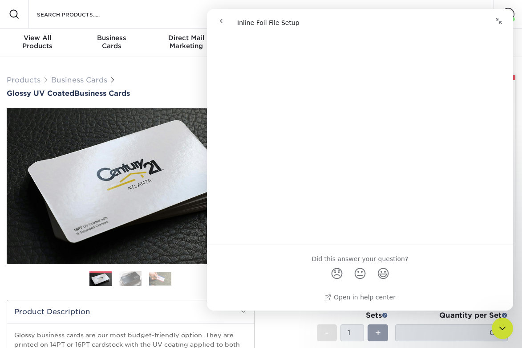
click at [502, 16] on button "Collapse window" at bounding box center [499, 20] width 17 height 17
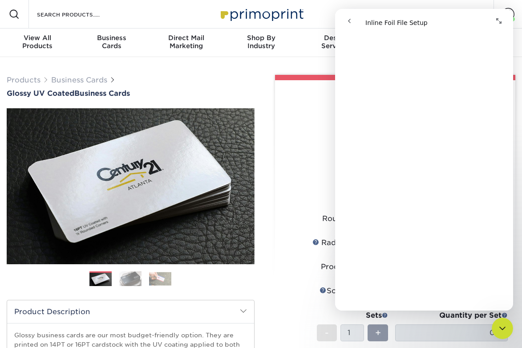
scroll to position [645, 0]
click at [499, 335] on div "Close Intercom Messenger" at bounding box center [502, 328] width 21 height 21
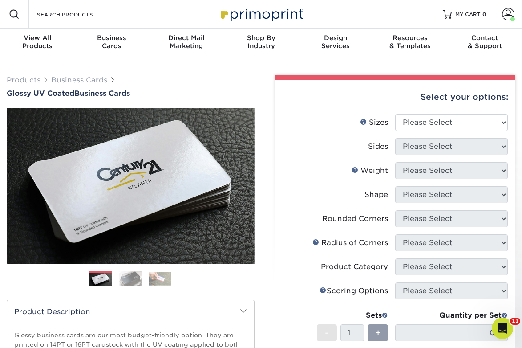
scroll to position [0, 0]
click at [512, 15] on span at bounding box center [508, 14] width 12 height 12
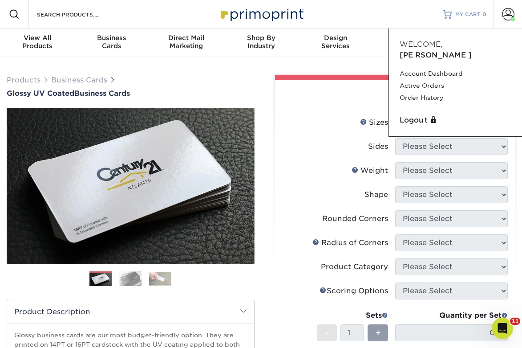
click at [459, 13] on span "MY CART" at bounding box center [468, 15] width 25 height 8
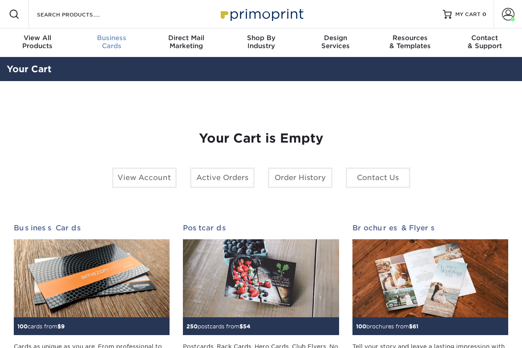
click at [116, 37] on span "Business" at bounding box center [112, 38] width 75 height 8
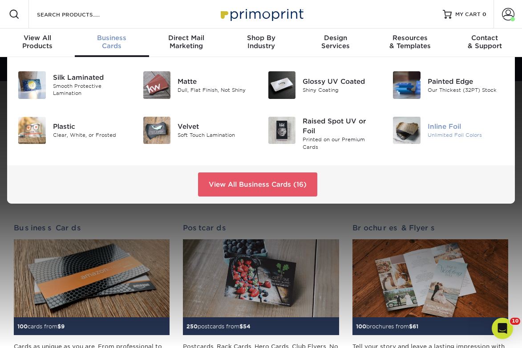
click at [436, 136] on div "Unlimited Foil Colors" at bounding box center [466, 135] width 77 height 8
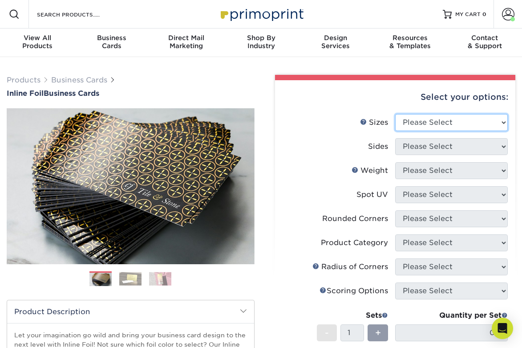
click at [435, 118] on select "Please Select 1.5" x 3.5" - Mini 1.75" x 3.5" - Mini 2" x 2" - Square 2" x 3" -…" at bounding box center [452, 122] width 113 height 17
select select "2.00x3.50"
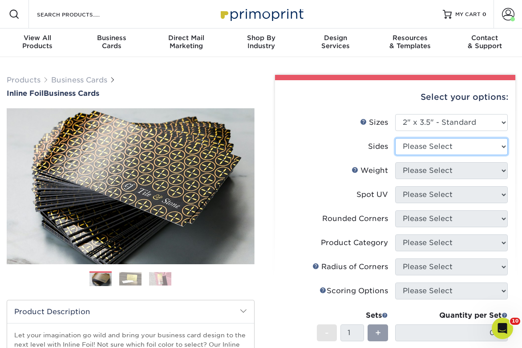
click at [423, 152] on select "Please Select Print Both Sides - Foil Back Only Print Both Sides - Foil Both Si…" at bounding box center [452, 146] width 113 height 17
select select "34527644-b4fd-4ffb-9092-1318eefcd9d9"
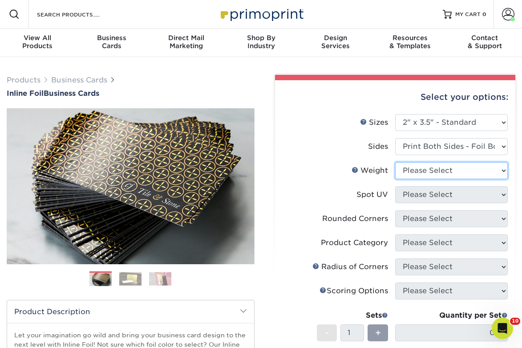
click at [422, 171] on select "Please Select 16PT" at bounding box center [452, 170] width 113 height 17
select select "16PT"
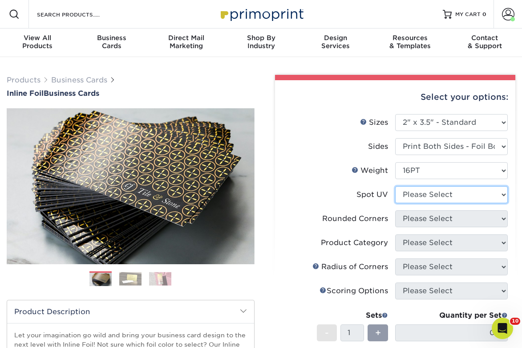
click at [414, 191] on select "Please Select No Spot UV Front and Back (Both Sides) Front Only Back Only" at bounding box center [452, 194] width 113 height 17
select select "1"
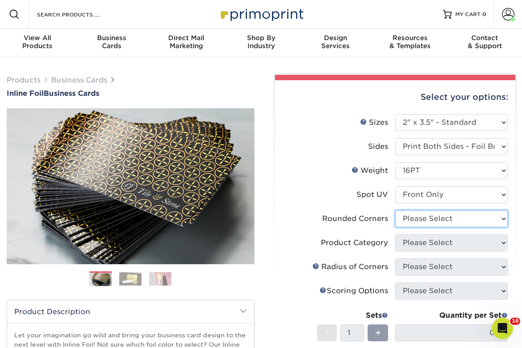
click at [421, 222] on select "Please Select Yes - Round 2 Corners Yes - Round 4 Corners No" at bounding box center [452, 218] width 113 height 17
select select "0"
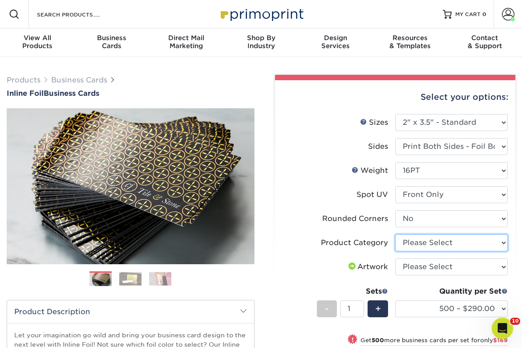
click at [428, 242] on select "Please Select Business Cards" at bounding box center [452, 242] width 113 height 17
select select "3b5148f1-0588-4f88-a218-97bcfdce65c1"
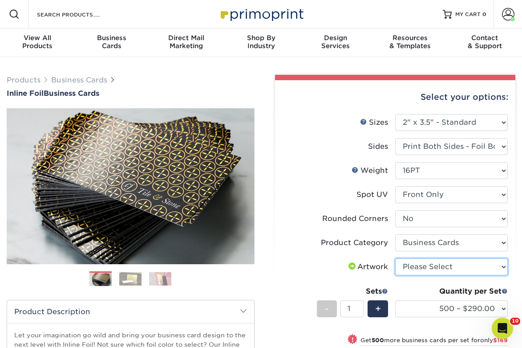
click at [417, 268] on select "Please Select I will upload files I need a design - $100" at bounding box center [452, 266] width 113 height 17
select select "upload"
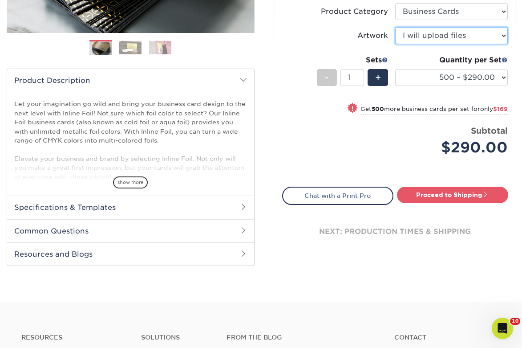
scroll to position [161, 0]
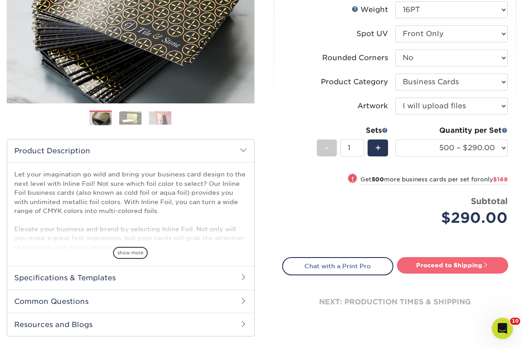
click at [454, 266] on link "Proceed to Shipping" at bounding box center [452, 265] width 111 height 16
type input "Set 1"
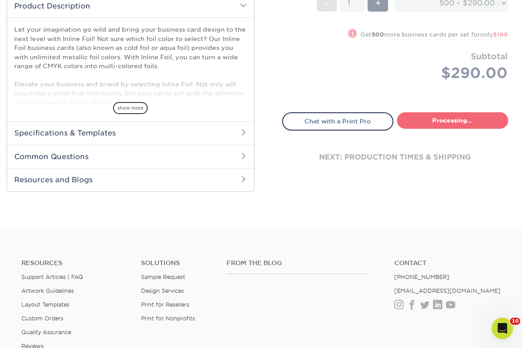
select select "66de0403-aabd-4a69-88f7-86898fc93a17"
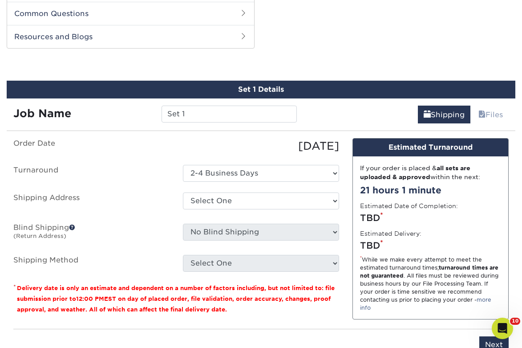
scroll to position [453, 0]
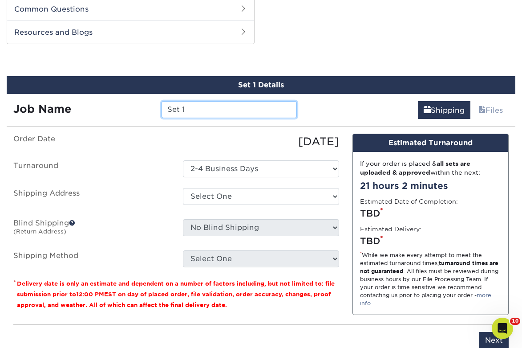
click at [229, 112] on input "Set 1" at bounding box center [229, 109] width 135 height 17
type input "w"
type input "[PERSON_NAME]"
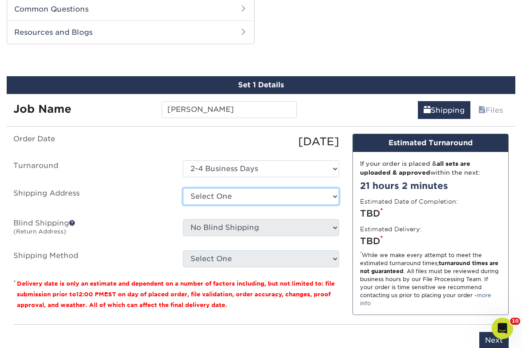
click at [237, 197] on select "Select One Bob Wowk Engage Media Juan Carlos -Chile Juan Carlos-Chile Made Bran…" at bounding box center [261, 196] width 156 height 17
select select "284997"
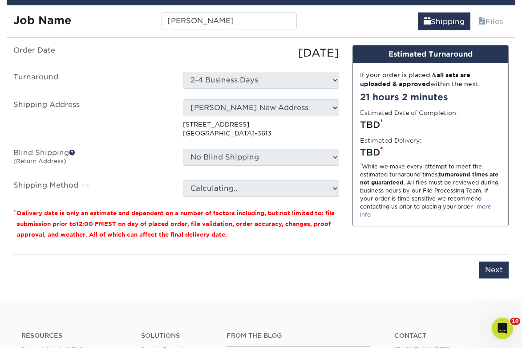
scroll to position [546, 0]
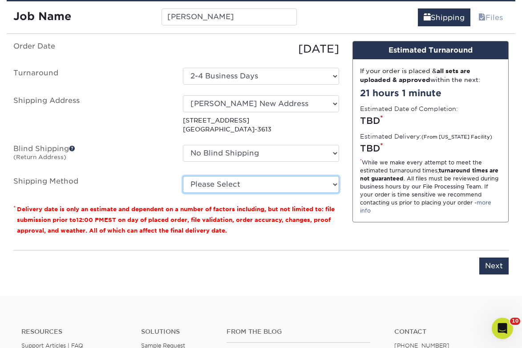
click at [254, 186] on select "Please Select Ground Shipping (+$8.96) 3 Day Shipping Service (+$20.25) 2 Day A…" at bounding box center [261, 184] width 156 height 17
select select "03"
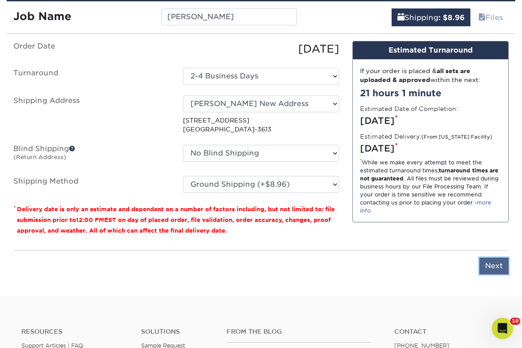
click at [501, 269] on input "Next" at bounding box center [494, 265] width 29 height 17
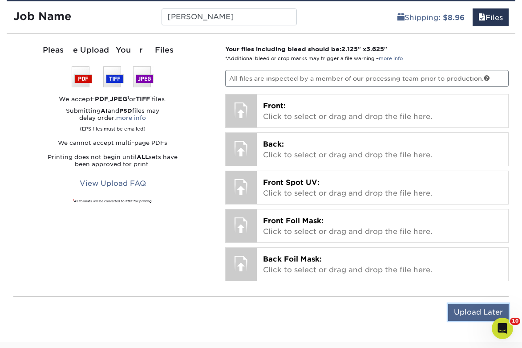
click at [471, 309] on input "Upload Later" at bounding box center [479, 312] width 61 height 17
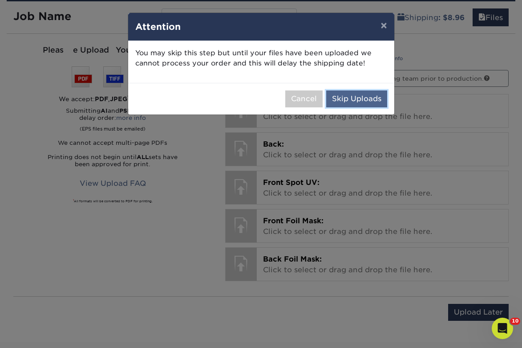
click at [349, 90] on button "Skip Uploads" at bounding box center [356, 98] width 61 height 17
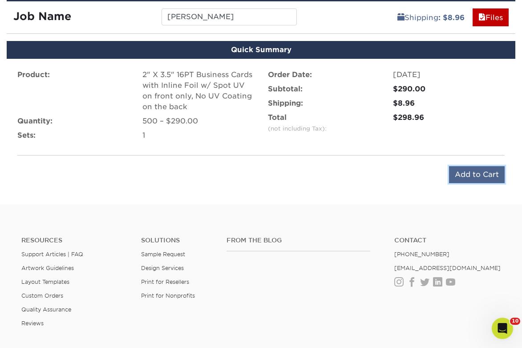
click at [483, 174] on input "Add to Cart" at bounding box center [477, 174] width 56 height 17
